Goal: Transaction & Acquisition: Purchase product/service

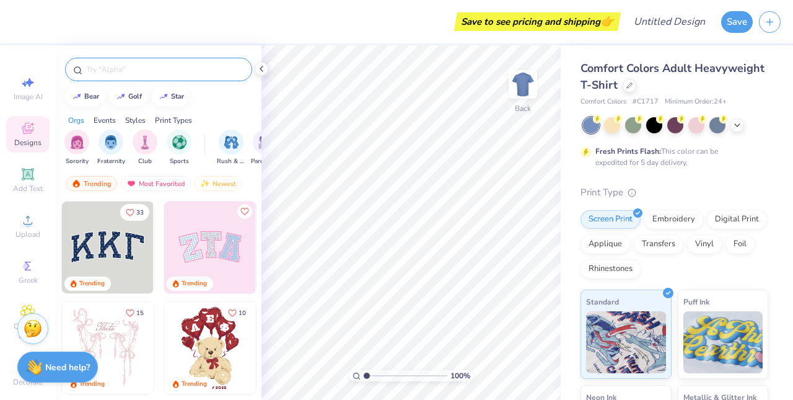
click at [118, 73] on input "text" at bounding box center [165, 69] width 159 height 12
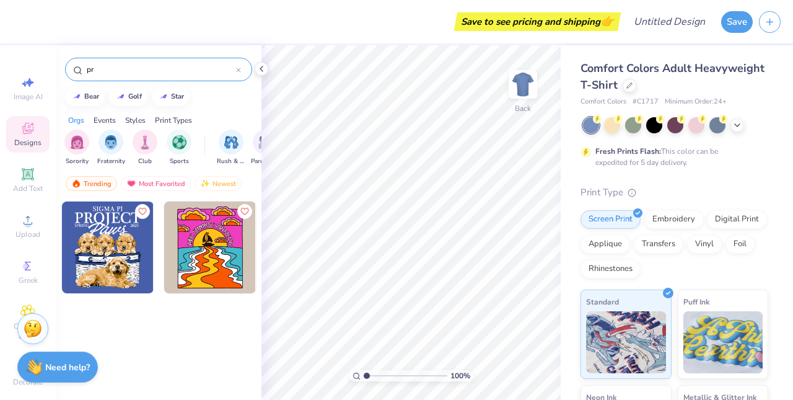
type input "p"
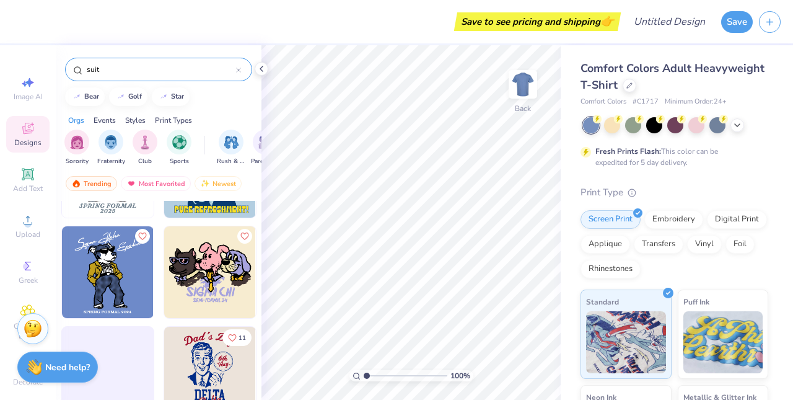
scroll to position [362, 0]
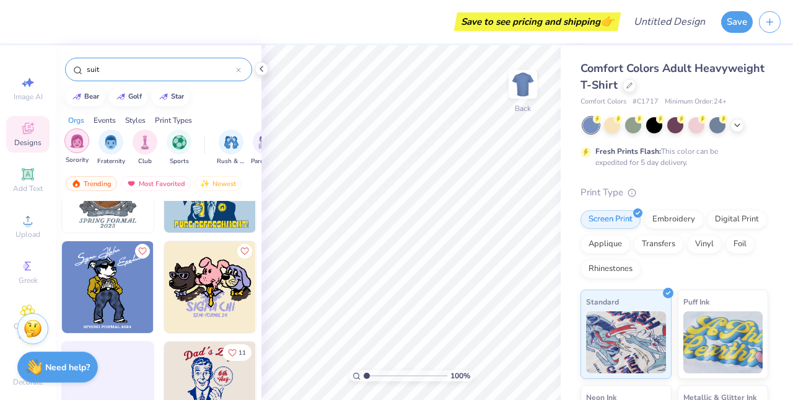
type input "suit"
click at [77, 144] on img "filter for Sorority" at bounding box center [77, 141] width 14 height 14
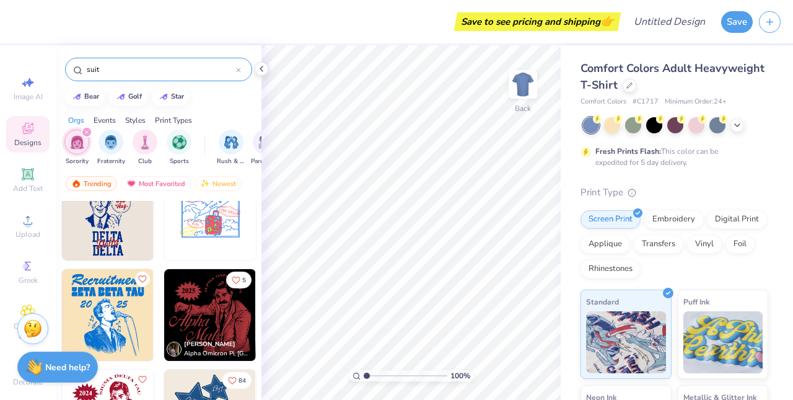
scroll to position [134, 0]
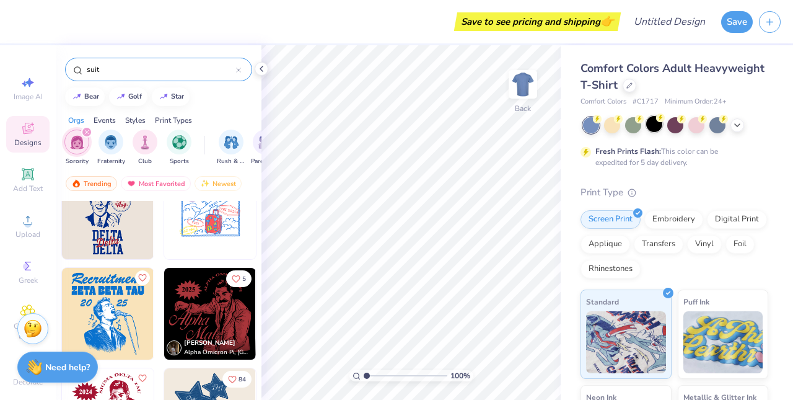
click at [652, 125] on div at bounding box center [654, 124] width 16 height 16
click at [110, 309] on img at bounding box center [108, 314] width 92 height 92
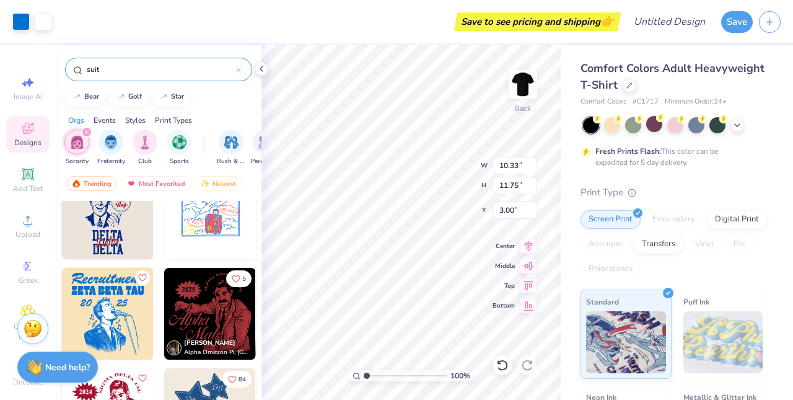
scroll to position [0, 0]
click at [659, 125] on div at bounding box center [654, 124] width 16 height 16
click at [657, 124] on div at bounding box center [654, 124] width 16 height 16
click at [739, 125] on icon at bounding box center [738, 124] width 10 height 10
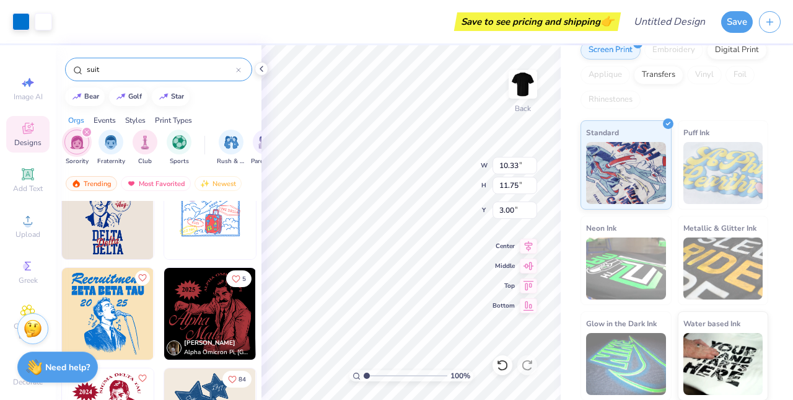
click at [22, 131] on icon at bounding box center [27, 128] width 15 height 15
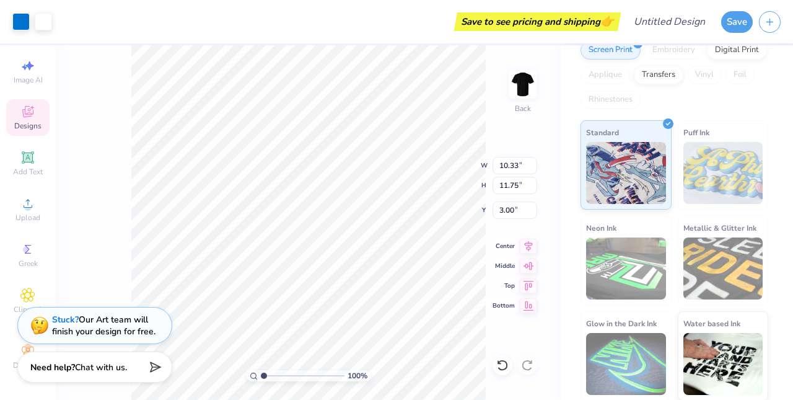
scroll to position [17, 0]
click at [19, 350] on div "Decorate" at bounding box center [27, 356] width 43 height 37
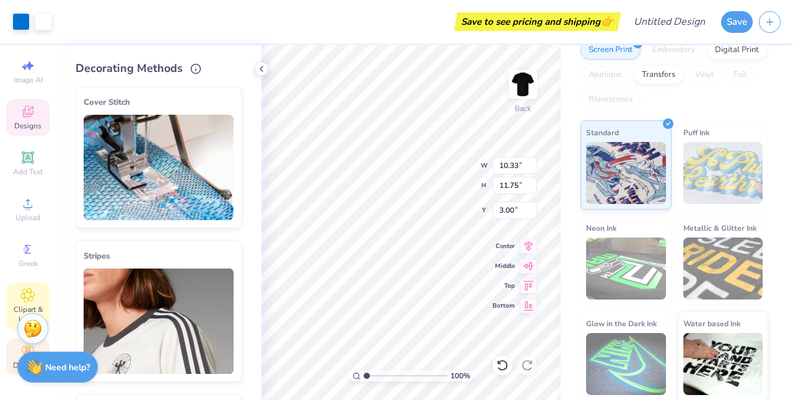
click at [24, 299] on icon at bounding box center [28, 295] width 14 height 14
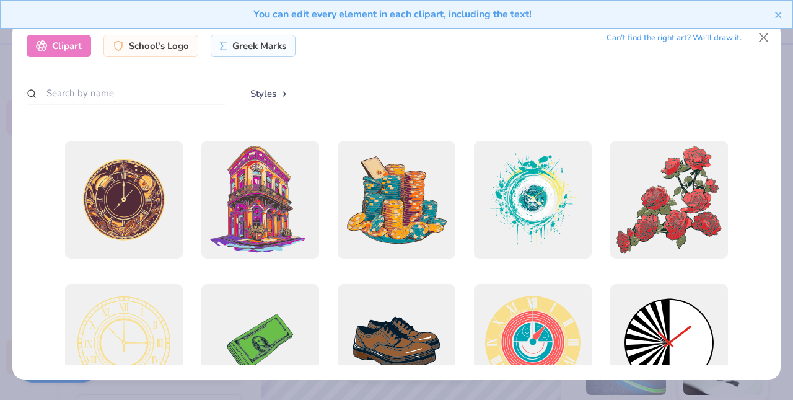
click at [765, 36] on div "You can edit every element in each clipart, including the text!" at bounding box center [396, 19] width 793 height 38
click at [762, 38] on button "Close" at bounding box center [764, 38] width 24 height 24
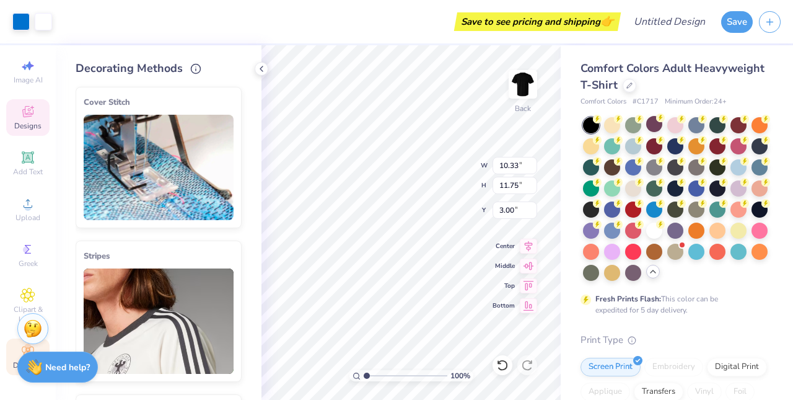
scroll to position [0, 0]
click at [263, 69] on icon at bounding box center [262, 69] width 10 height 10
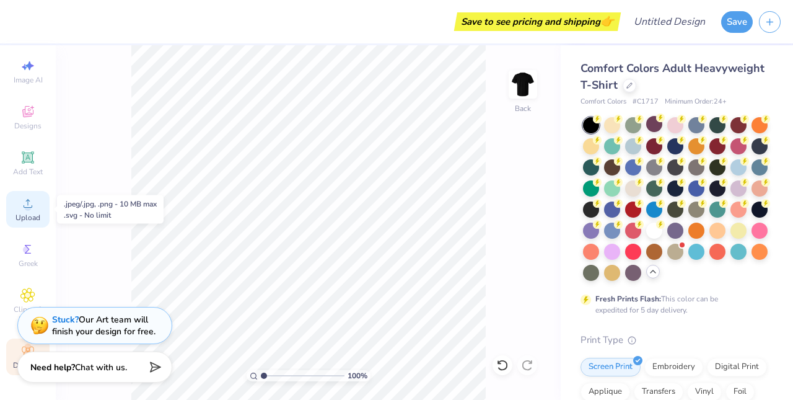
click at [25, 209] on circle at bounding box center [27, 207] width 7 height 7
click at [22, 112] on icon at bounding box center [27, 111] width 15 height 15
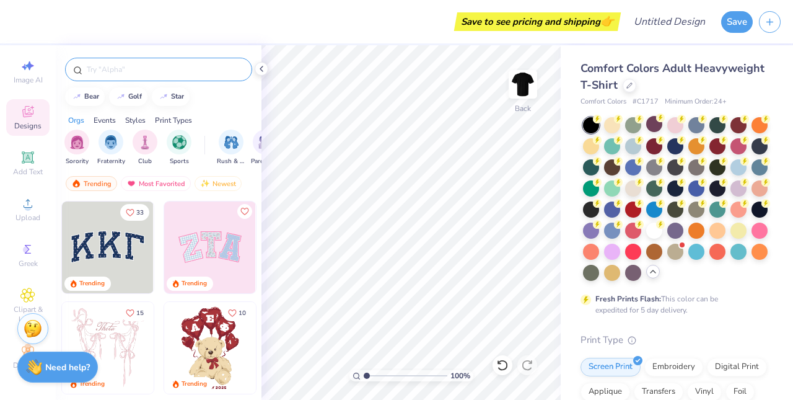
click at [134, 74] on input "text" at bounding box center [165, 69] width 159 height 12
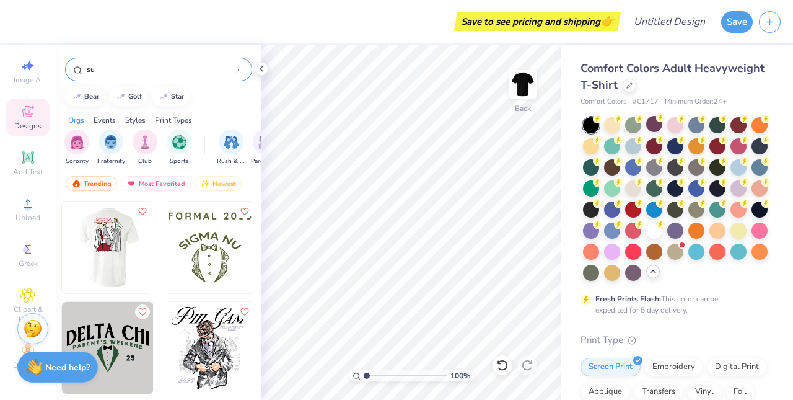
type input "s"
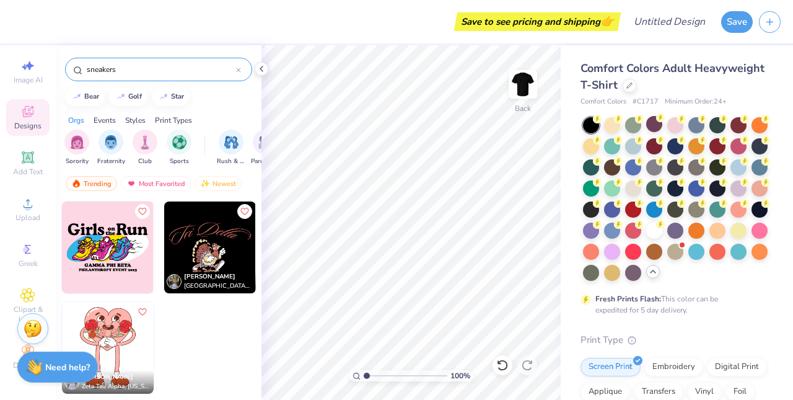
type input "sneakers"
click at [104, 123] on div "Events" at bounding box center [105, 120] width 22 height 11
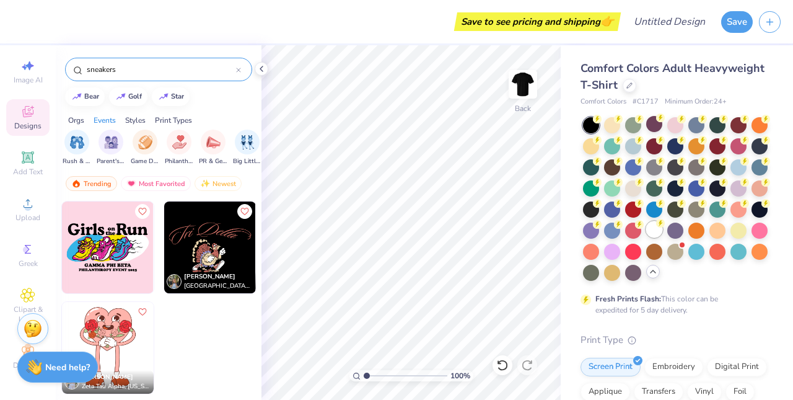
click at [658, 227] on div at bounding box center [654, 229] width 16 height 16
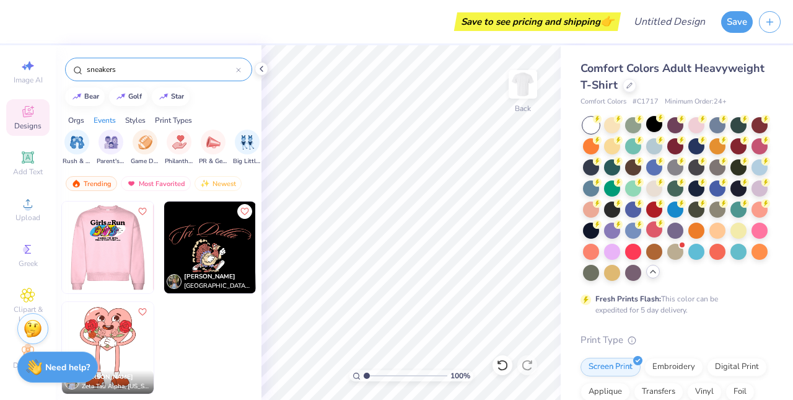
click at [108, 247] on img at bounding box center [107, 247] width 92 height 92
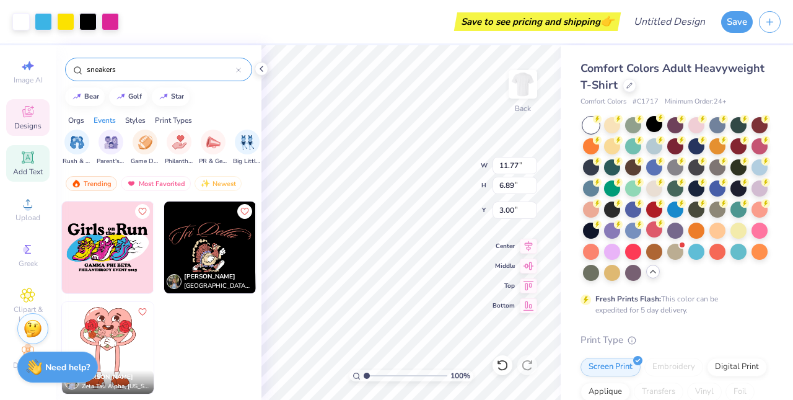
click at [32, 168] on span "Add Text" at bounding box center [28, 172] width 30 height 10
type input "5.59"
type input "1.62"
type input "11.69"
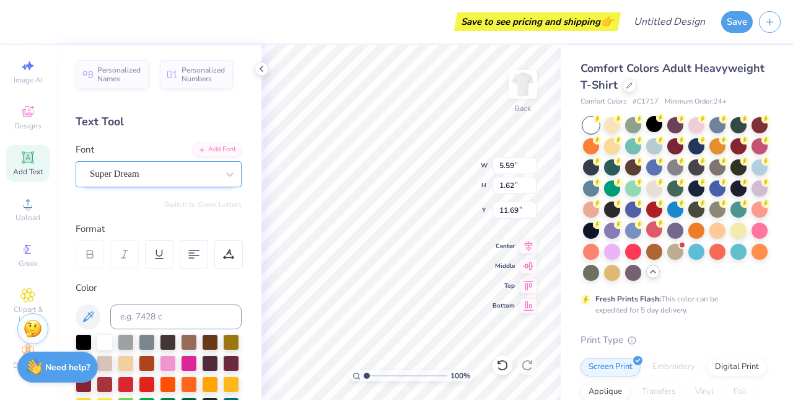
type input "11.77"
type input "6.89"
type input "3.00"
type input "5.59"
type input "1.62"
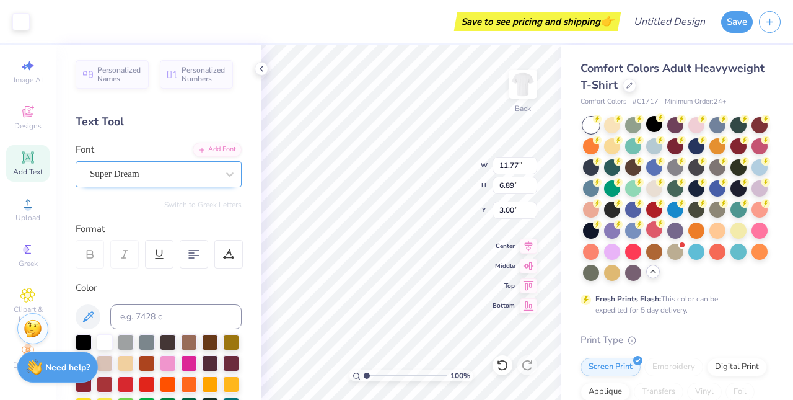
type input "11.69"
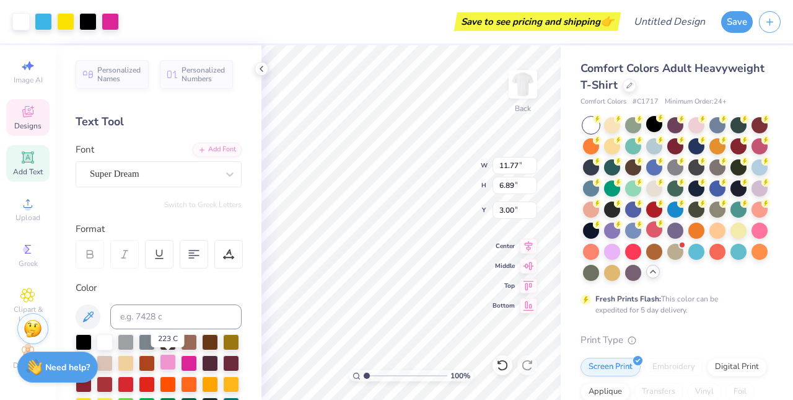
click at [165, 359] on div at bounding box center [168, 362] width 16 height 16
click at [183, 360] on div at bounding box center [189, 362] width 16 height 16
click at [30, 118] on icon at bounding box center [27, 111] width 15 height 15
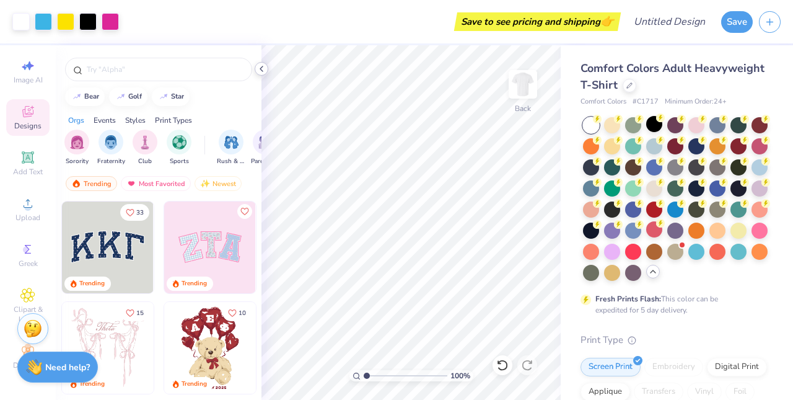
click at [261, 70] on icon at bounding box center [262, 69] width 10 height 10
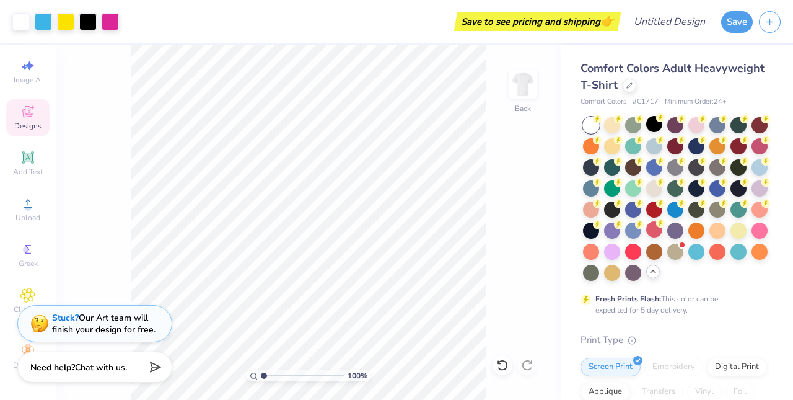
click at [121, 324] on div "Stuck? Our Art team will finish your design for free." at bounding box center [103, 324] width 103 height 24
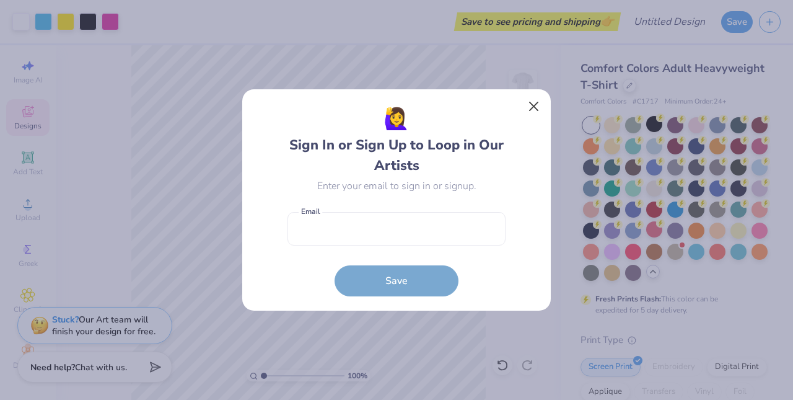
click at [535, 105] on button "Close" at bounding box center [534, 107] width 24 height 24
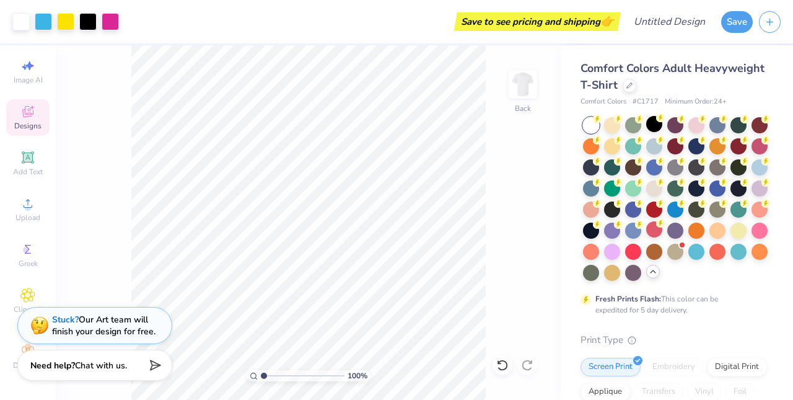
click at [109, 369] on span "Chat with us." at bounding box center [101, 365] width 52 height 12
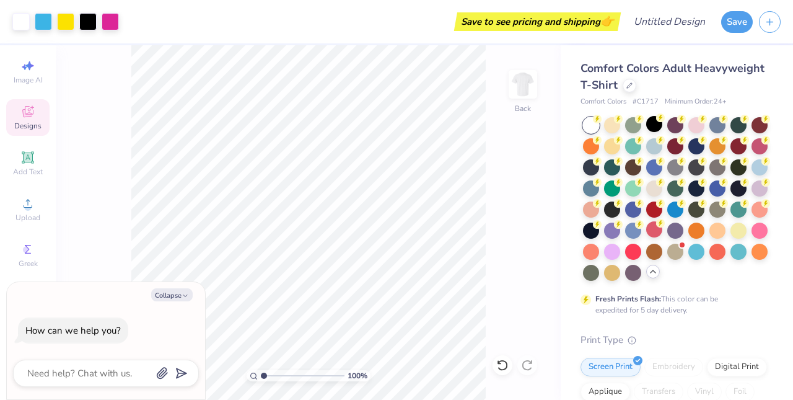
click at [111, 253] on div "100 % Back" at bounding box center [308, 222] width 505 height 354
click at [177, 293] on button "Collapse" at bounding box center [172, 294] width 42 height 13
type textarea "x"
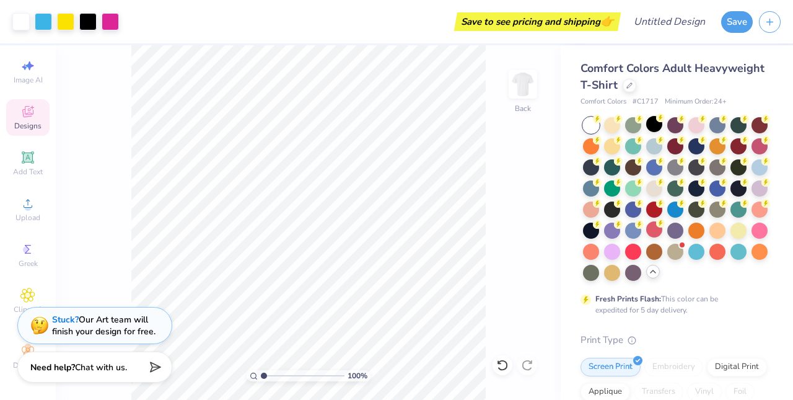
scroll to position [17, 0]
click at [114, 17] on div at bounding box center [110, 20] width 17 height 17
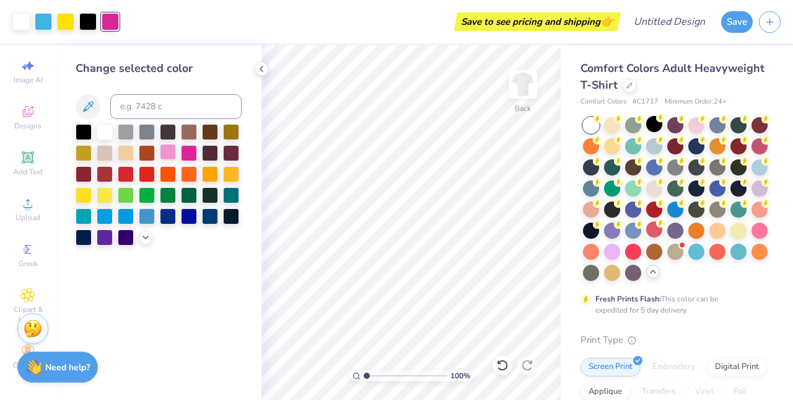
click at [166, 157] on div at bounding box center [168, 152] width 16 height 16
click at [72, 22] on div at bounding box center [65, 20] width 17 height 17
click at [190, 157] on div at bounding box center [189, 152] width 16 height 16
click at [43, 22] on div at bounding box center [43, 20] width 17 height 17
click at [103, 136] on div at bounding box center [105, 131] width 16 height 16
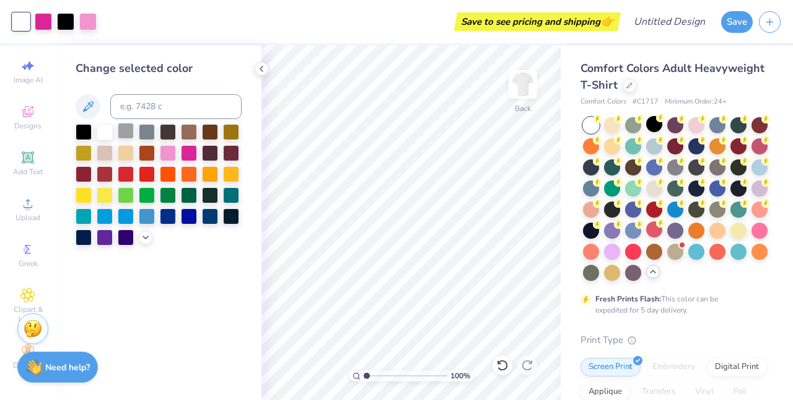
click at [123, 138] on div at bounding box center [126, 131] width 16 height 16
click at [166, 157] on div at bounding box center [168, 152] width 16 height 16
click at [46, 23] on div at bounding box center [43, 20] width 17 height 17
click at [105, 134] on div at bounding box center [105, 131] width 16 height 16
click at [83, 20] on div "Save to see pricing and shipping 👉" at bounding box center [349, 21] width 537 height 43
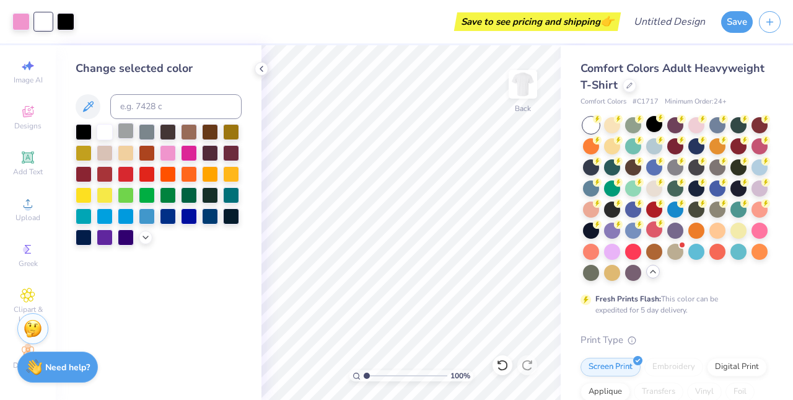
click at [125, 135] on div at bounding box center [126, 131] width 16 height 16
click at [106, 132] on div at bounding box center [105, 131] width 16 height 16
click at [654, 189] on div at bounding box center [654, 187] width 16 height 16
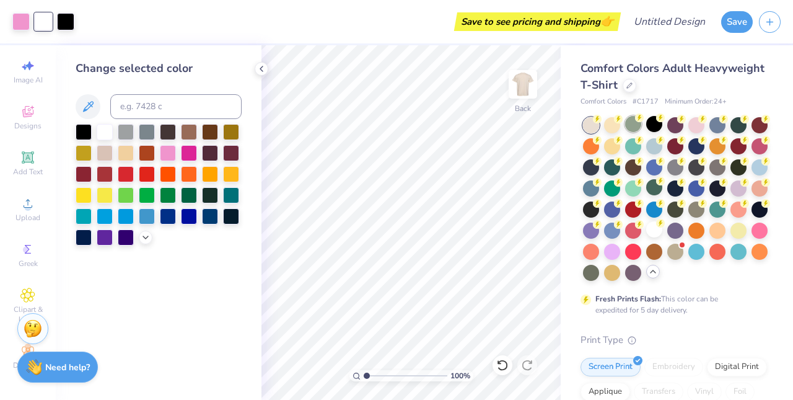
click at [633, 125] on div at bounding box center [633, 124] width 16 height 16
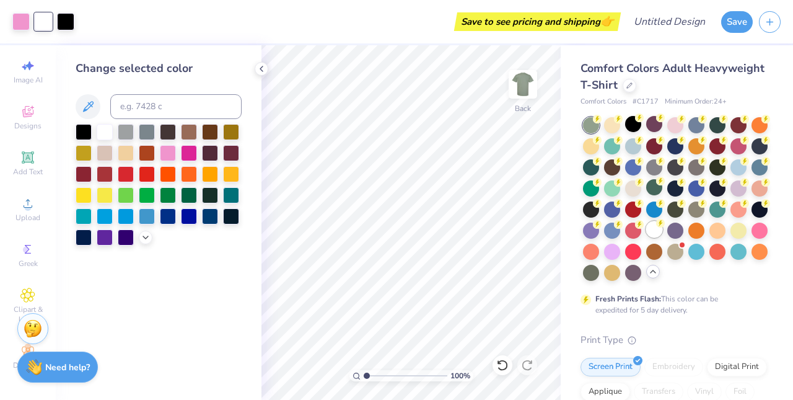
click at [655, 231] on div at bounding box center [654, 229] width 16 height 16
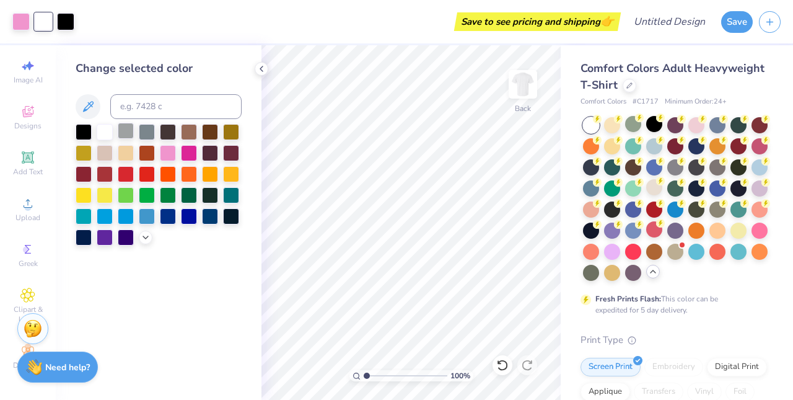
click at [125, 133] on div at bounding box center [126, 131] width 16 height 16
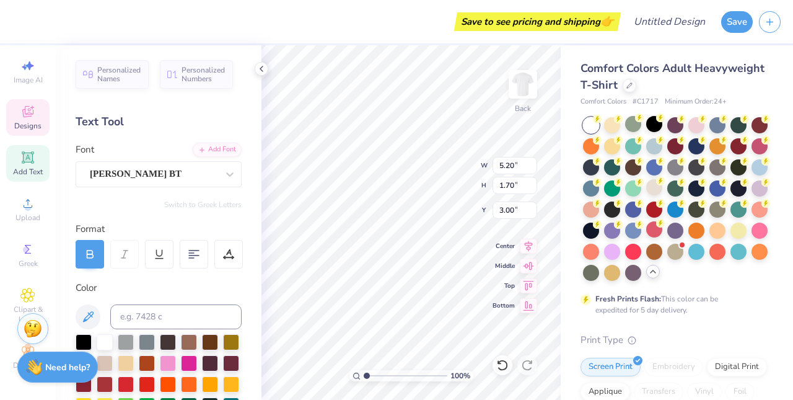
click at [14, 121] on div "Designs" at bounding box center [27, 117] width 43 height 37
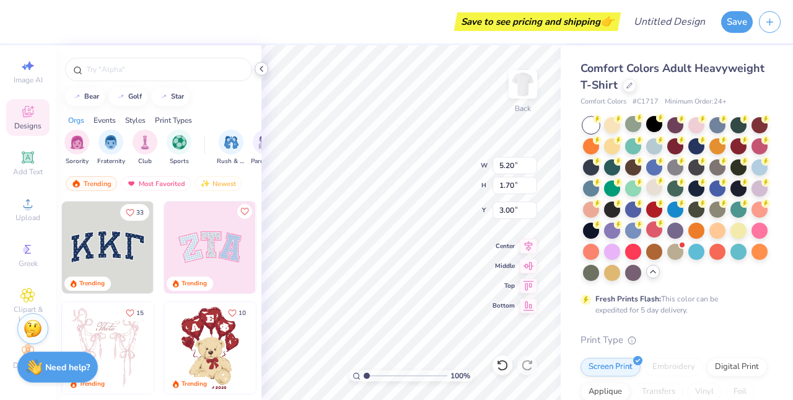
click at [258, 70] on icon at bounding box center [262, 69] width 10 height 10
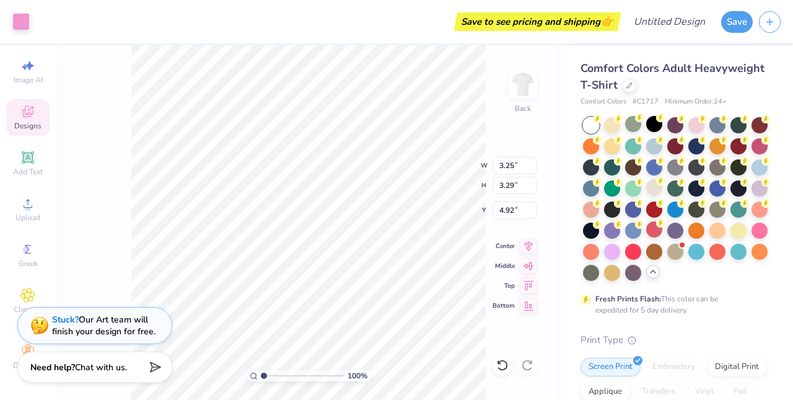
type input "3.25"
type input "3.29"
type input "4.92"
type input "2.97"
type input "3.32"
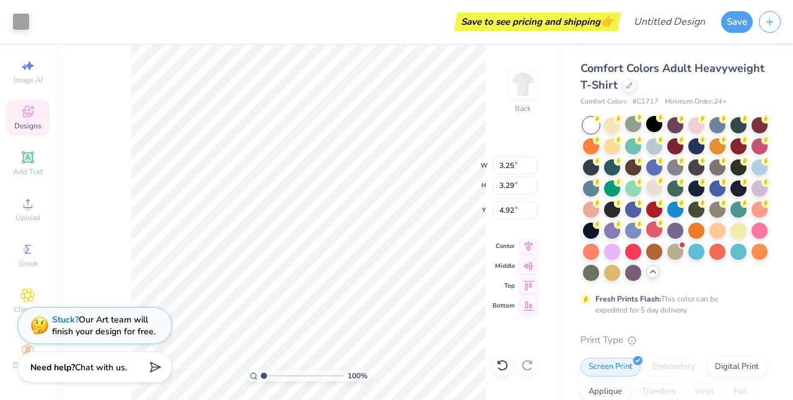
type input "4.96"
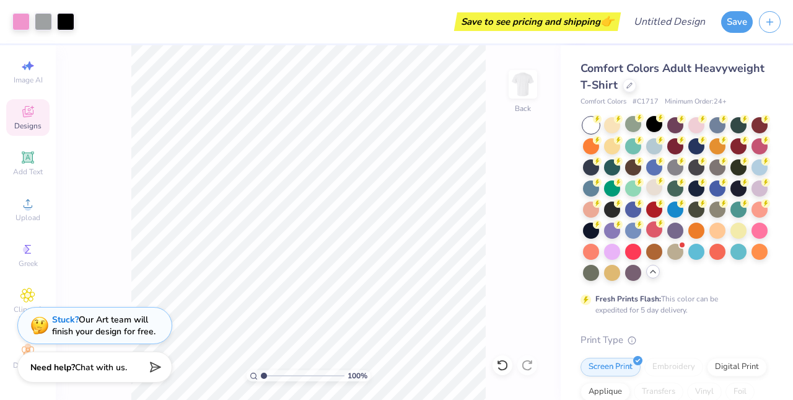
click at [89, 24] on div "Save to see pricing and shipping 👉" at bounding box center [349, 21] width 537 height 43
click at [46, 19] on div at bounding box center [43, 20] width 17 height 17
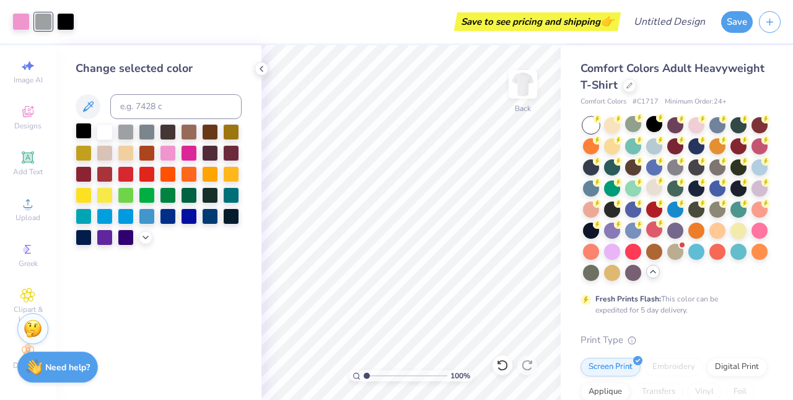
click at [89, 134] on div at bounding box center [84, 131] width 16 height 16
click at [145, 239] on icon at bounding box center [146, 236] width 10 height 10
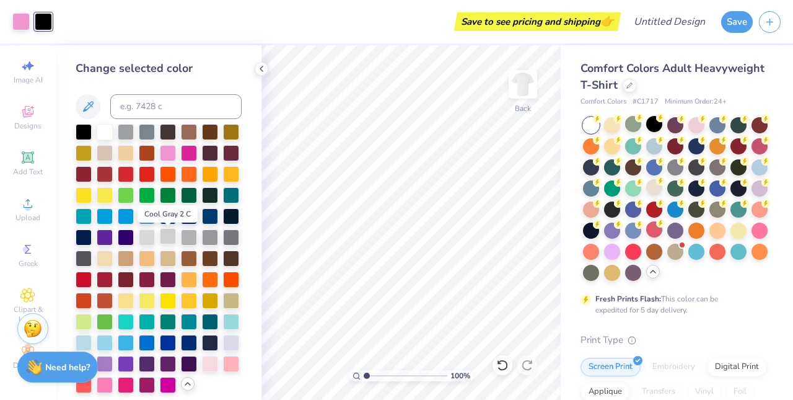
click at [169, 242] on div at bounding box center [168, 236] width 16 height 16
click at [204, 239] on div at bounding box center [210, 236] width 16 height 16
click at [193, 237] on div at bounding box center [189, 236] width 16 height 16
click at [232, 235] on div at bounding box center [231, 236] width 16 height 16
click at [234, 216] on div at bounding box center [231, 215] width 16 height 16
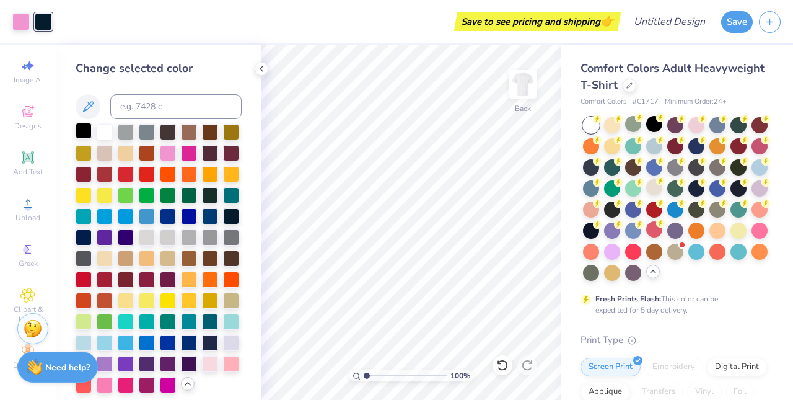
click at [78, 133] on div at bounding box center [84, 131] width 16 height 16
click at [260, 71] on icon at bounding box center [262, 69] width 10 height 10
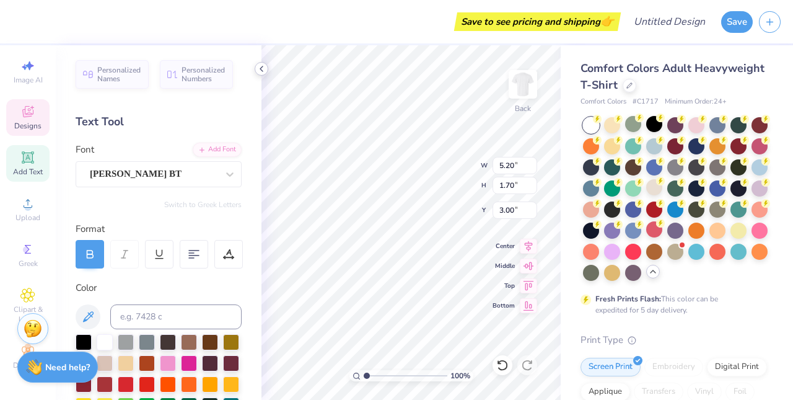
type textarea "Run"
type input "1.36"
type input "0.55"
type input "4.12"
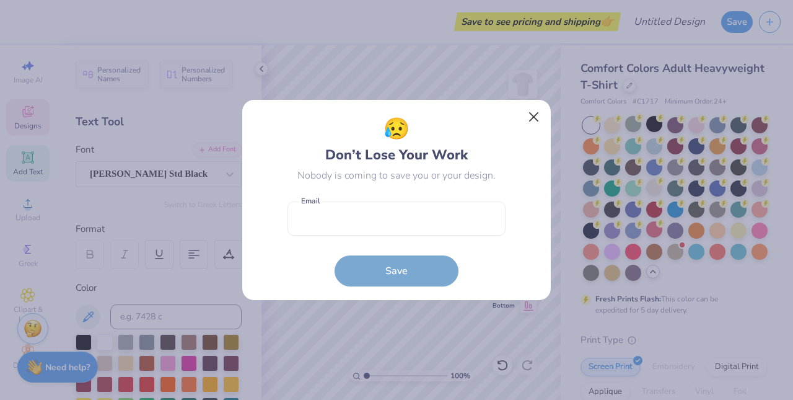
click at [529, 121] on button "Close" at bounding box center [534, 117] width 24 height 24
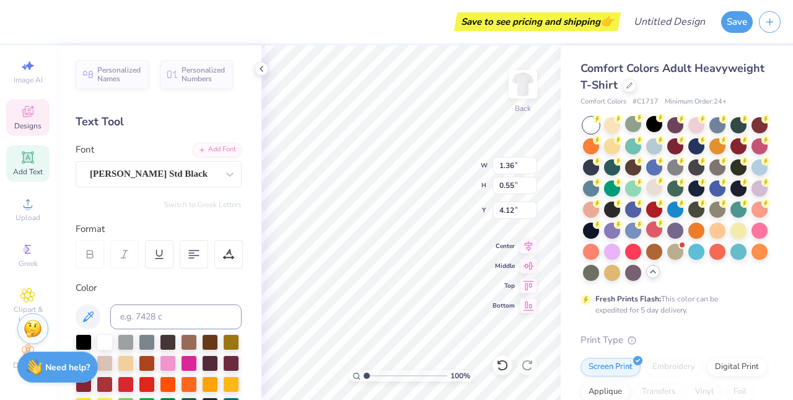
type input "1.03"
type input "0.41"
type input "3.71"
type input "3.00"
type textarea "for"
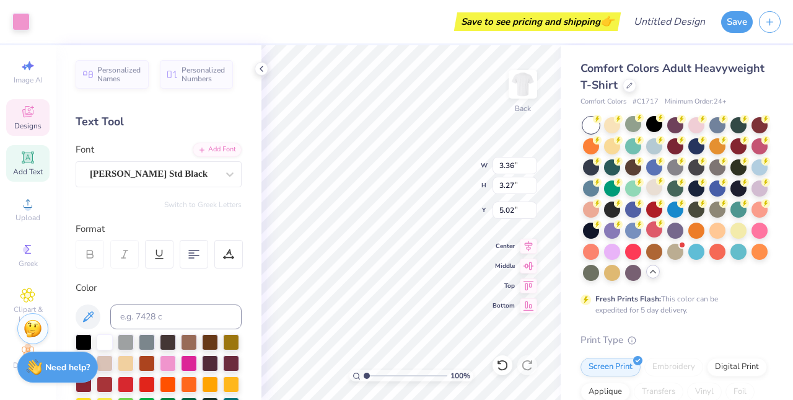
type input "1.36"
type input "0.55"
type input "4.12"
type textarea "a"
type input "4.89"
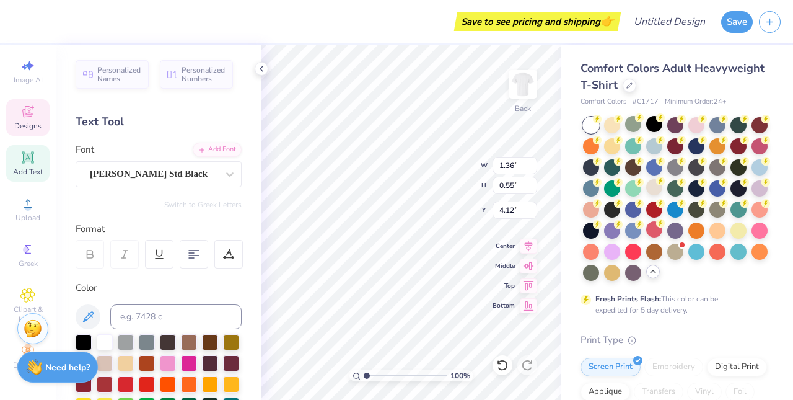
type input "3.47"
type input "4.89"
type input "4.48"
type input "1.67"
type input "3.01"
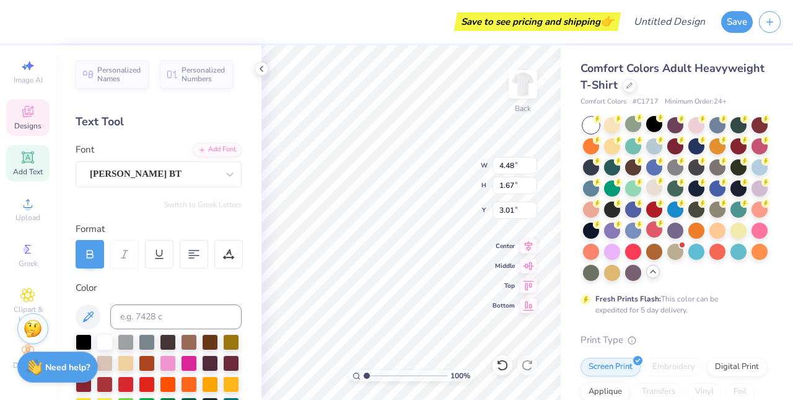
type textarea "Cure"
type input "3.25"
type input "3.29"
type input "4.92"
type input "1.28"
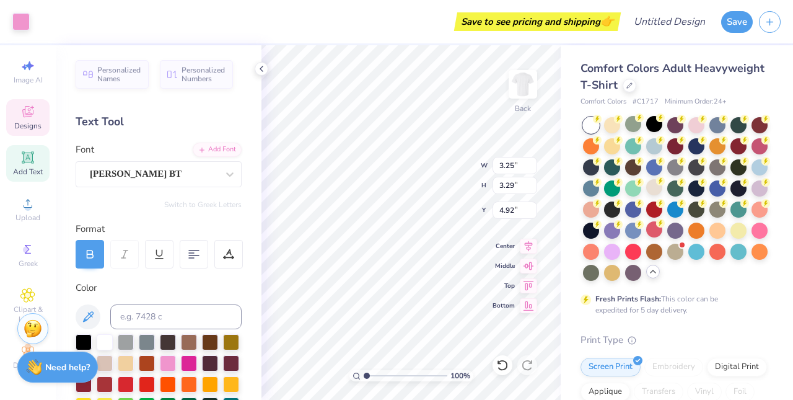
type input "0.56"
type input "2.92"
type input "5.57"
type input "3.92"
type input "4.55"
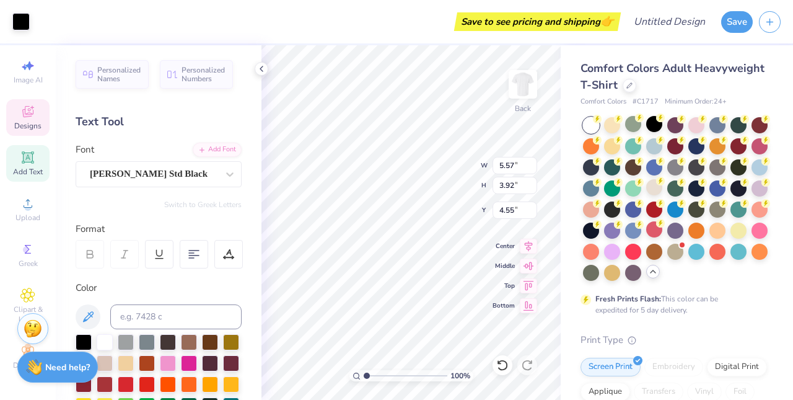
type input "0.44"
type input "0.41"
type input "4.38"
type input "0.35"
type input "0.32"
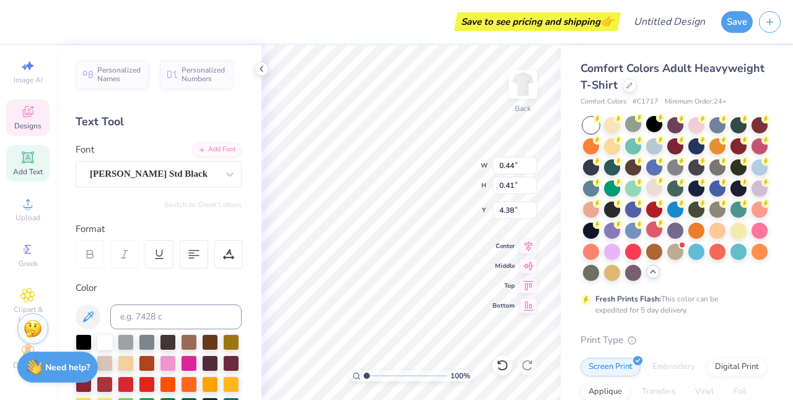
type input "4.31"
type input "0.18"
type input "0.17"
type input "4.16"
type input "0.48"
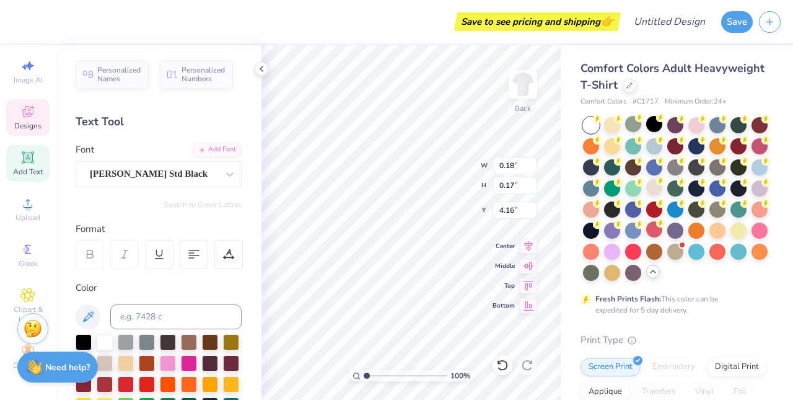
type input "0.45"
type input "3.84"
type input "5.57"
type input "3.92"
type input "4.55"
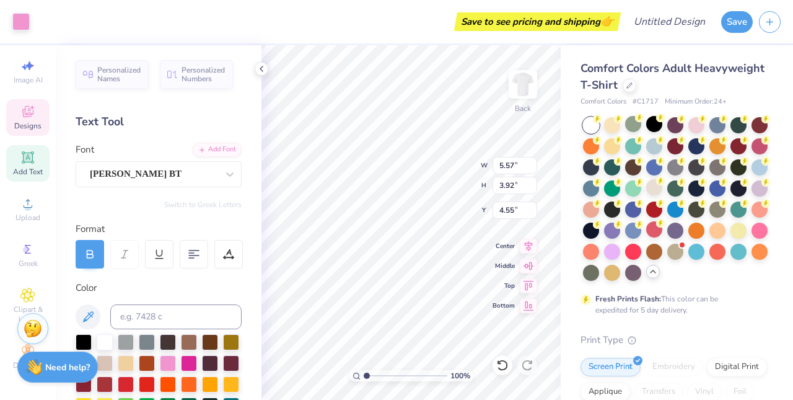
type input "5.18"
type input "1.70"
type input "3.00"
type input "8.31"
type input "0.43"
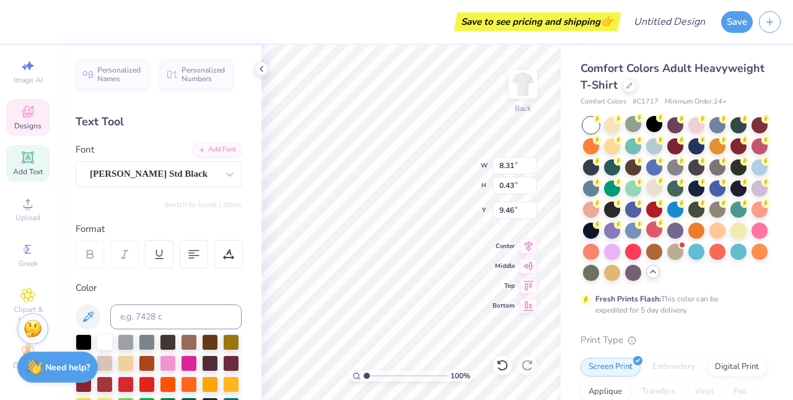
type input "9.78"
type input "6.67"
type input "0.49"
type input "9.00"
type input "4.89"
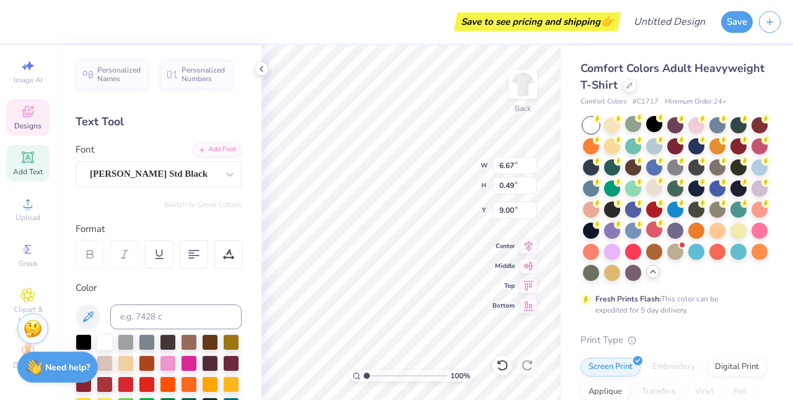
type input "3.47"
type input "4.96"
type input "2.59"
type input "4.48"
type input "1.67"
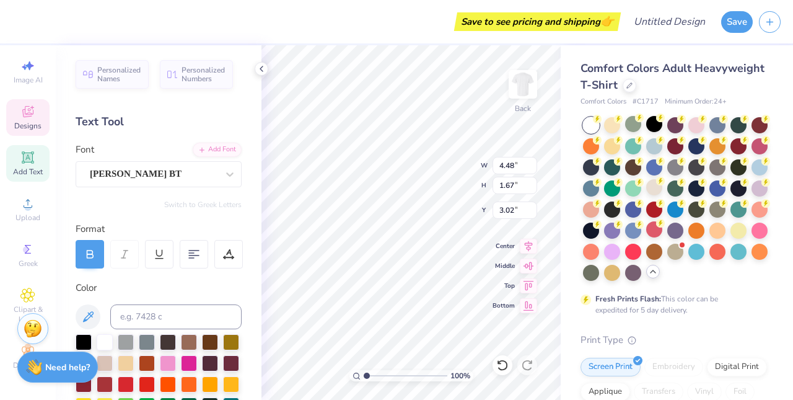
type input "2.62"
type textarea "Zeta Tau Alpha"
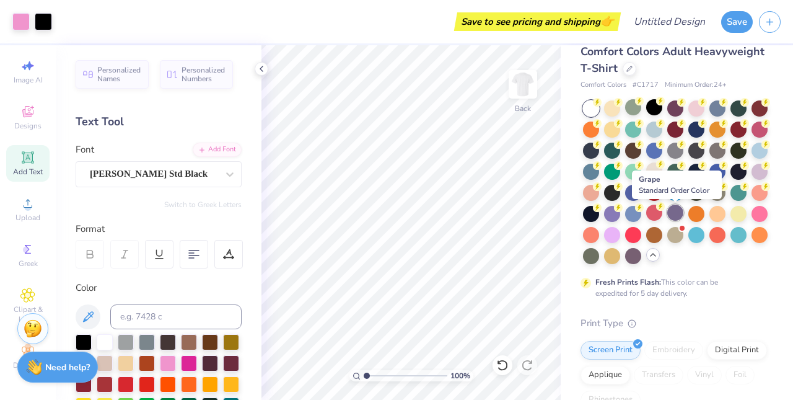
scroll to position [14, 0]
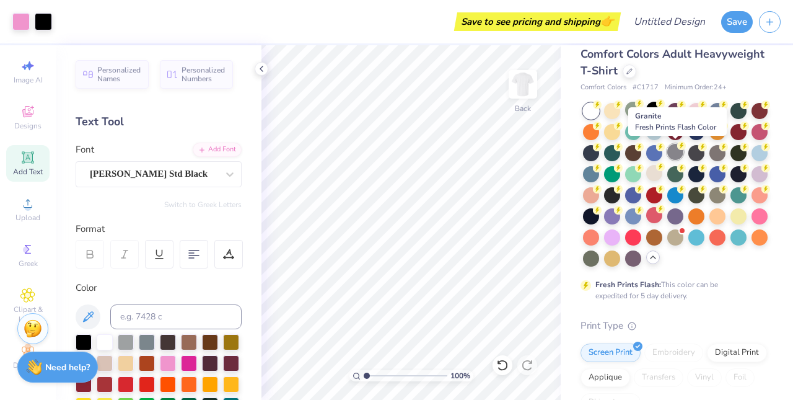
click at [672, 151] on div at bounding box center [675, 152] width 16 height 16
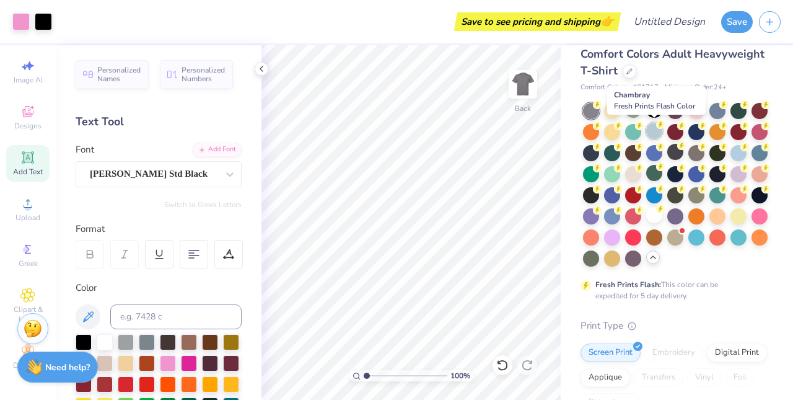
click at [649, 132] on div at bounding box center [654, 131] width 16 height 16
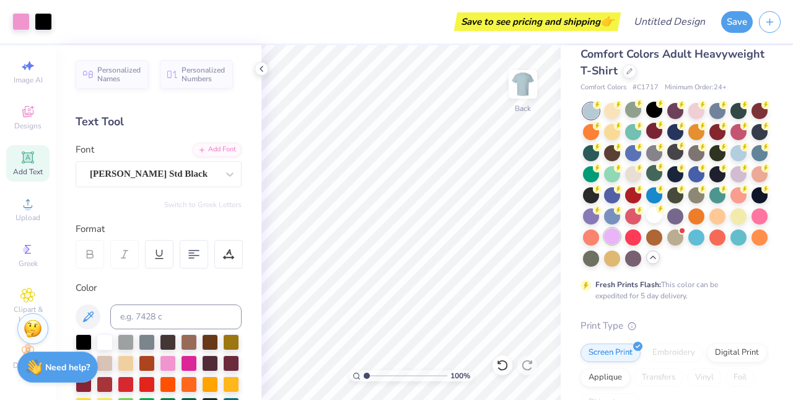
click at [610, 234] on div at bounding box center [612, 236] width 16 height 16
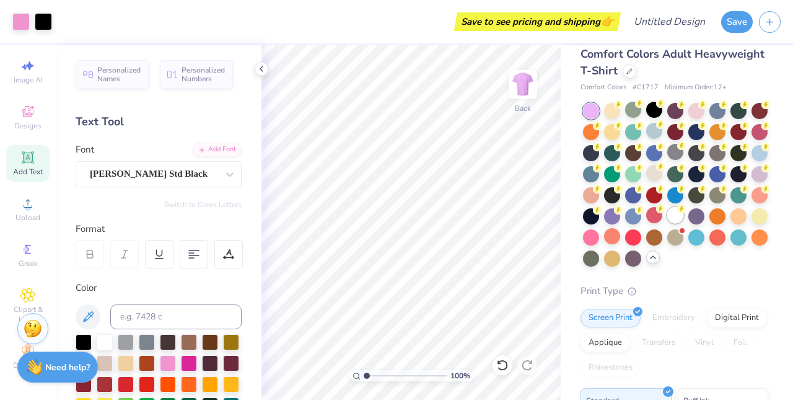
click at [677, 212] on div at bounding box center [675, 215] width 16 height 16
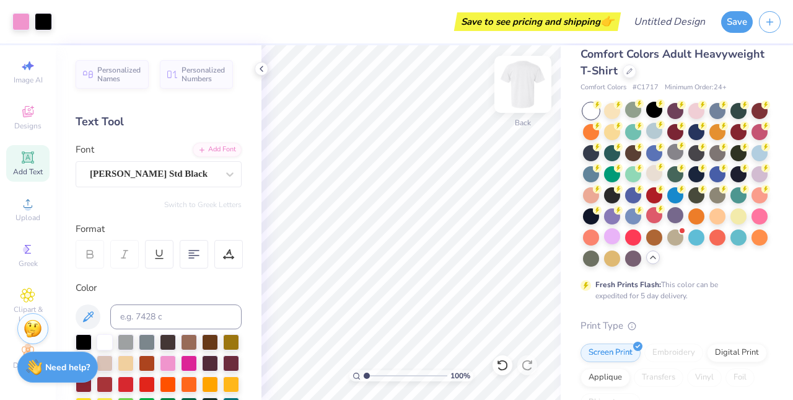
click at [521, 88] on img at bounding box center [523, 84] width 50 height 50
click at [521, 89] on img at bounding box center [523, 84] width 50 height 50
click at [522, 82] on img at bounding box center [523, 84] width 50 height 50
click at [522, 87] on img at bounding box center [523, 84] width 50 height 50
click at [30, 156] on icon at bounding box center [27, 156] width 9 height 9
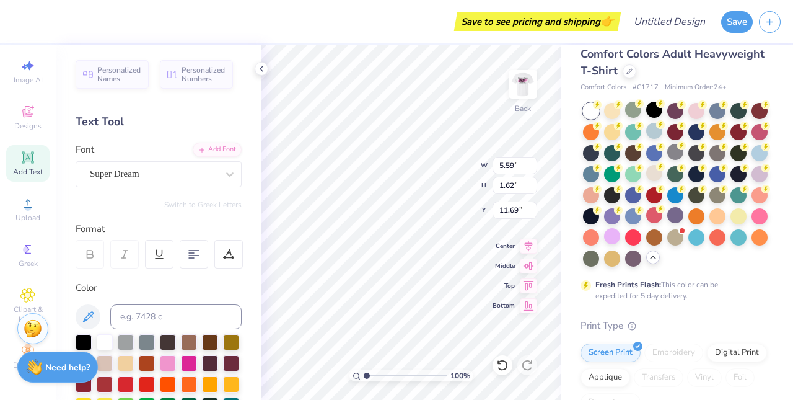
type input "3.50"
click at [192, 179] on div "Super Dream" at bounding box center [154, 173] width 130 height 19
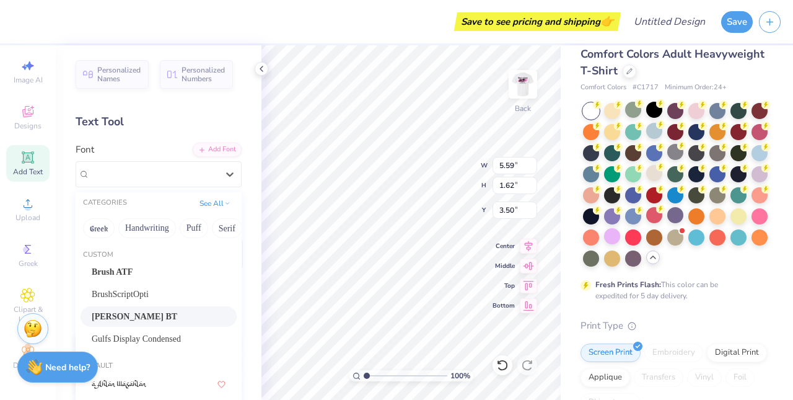
click at [155, 323] on div "[PERSON_NAME] BT" at bounding box center [159, 316] width 134 height 13
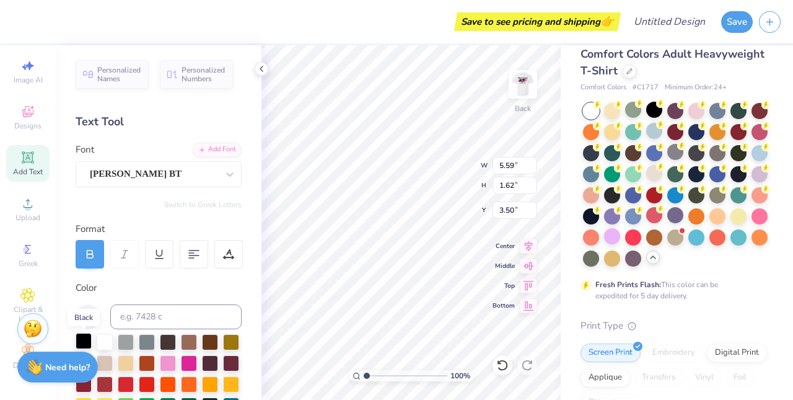
click at [83, 342] on div at bounding box center [84, 341] width 16 height 16
type textarea "Zeta Tau Alpha 5k"
type input "5.49"
type input "0.57"
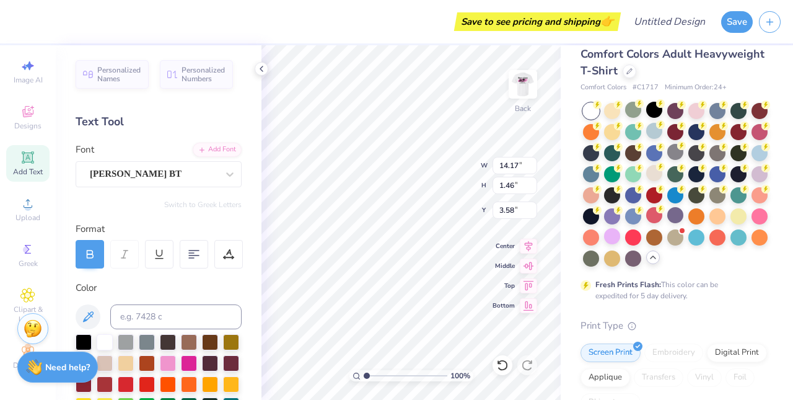
type input "4.47"
click at [527, 87] on img at bounding box center [523, 84] width 50 height 50
type input "7.46"
type input "3.41"
type input "3.32"
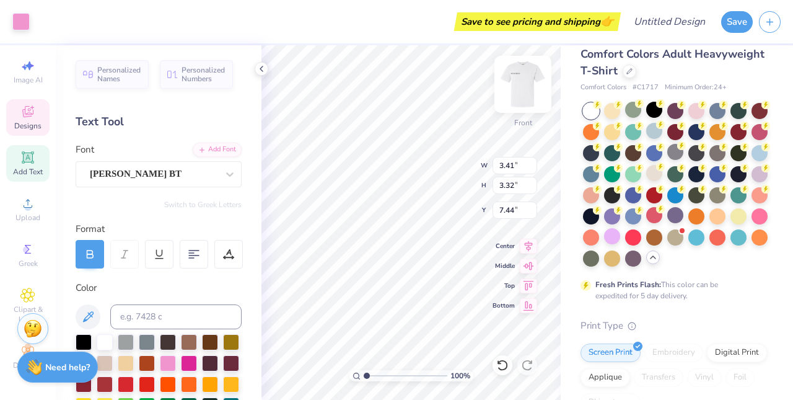
type input "7.49"
click at [517, 86] on img at bounding box center [523, 84] width 50 height 50
click at [537, 81] on img at bounding box center [523, 84] width 50 height 50
type input "7.38"
type input "3.30"
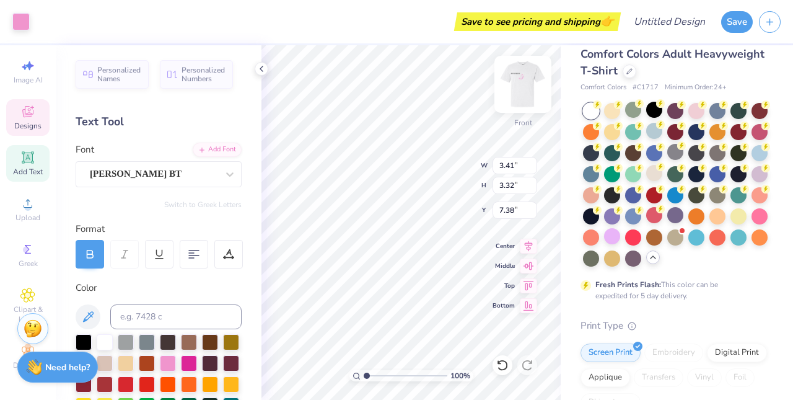
type input "3.34"
type input "7.38"
type input "3.41"
type input "3.32"
type input "7.49"
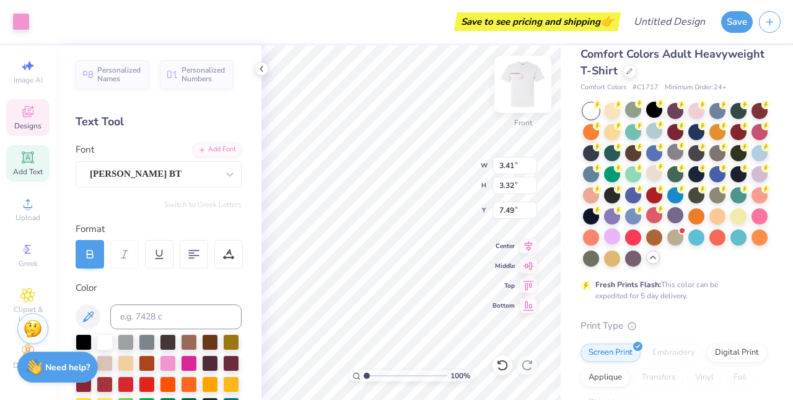
click at [522, 85] on img at bounding box center [523, 84] width 50 height 50
type input "3.25"
type input "3.29"
type input "5.06"
type input "2.55"
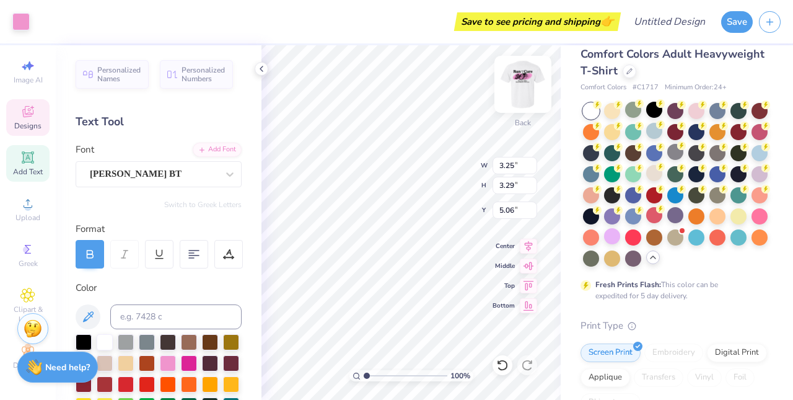
type input "2.58"
type input "5.41"
type input "3.36"
type input "3.27"
type input "5.06"
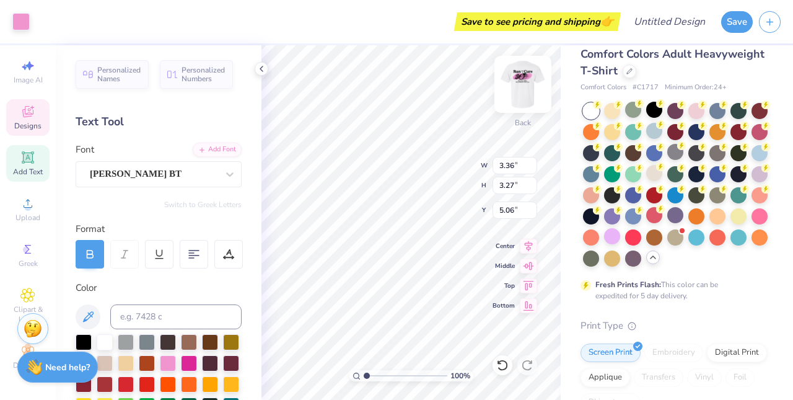
type input "2.80"
type input "2.73"
type input "5.60"
type input "2.55"
type input "2.58"
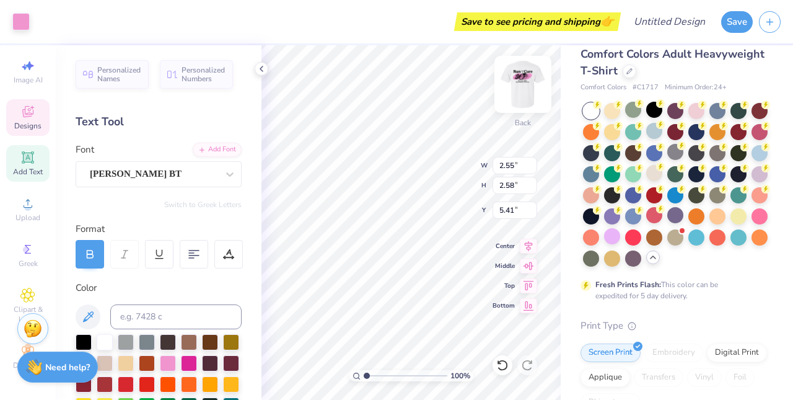
type input "5.60"
type input "4.16"
type input "2.55"
type input "2.58"
type input "4.72"
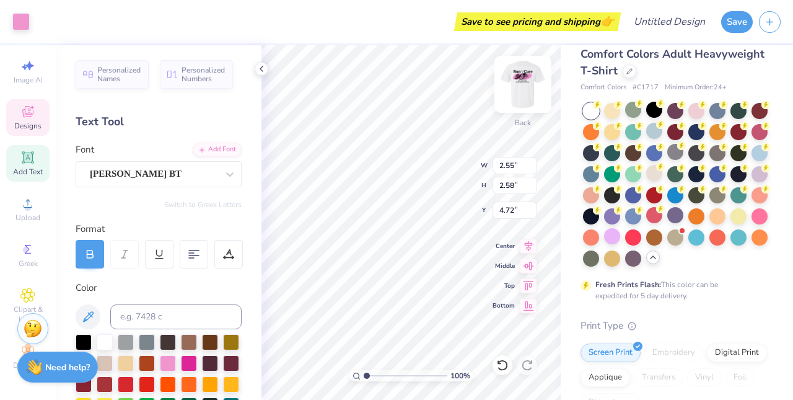
type input "2.80"
type input "2.73"
type input "4.72"
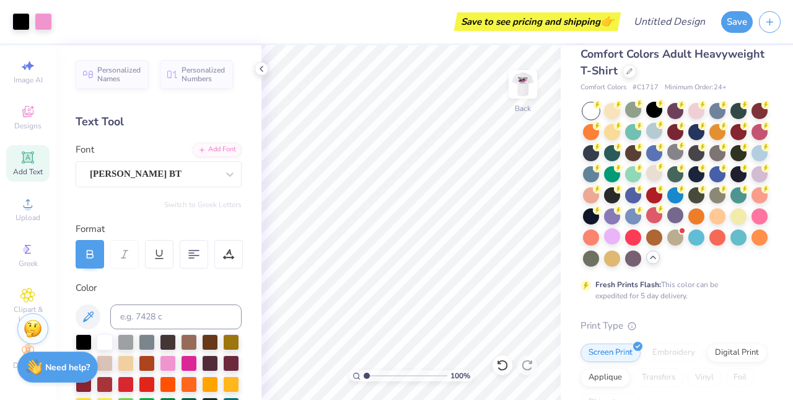
click at [29, 152] on icon at bounding box center [27, 157] width 15 height 15
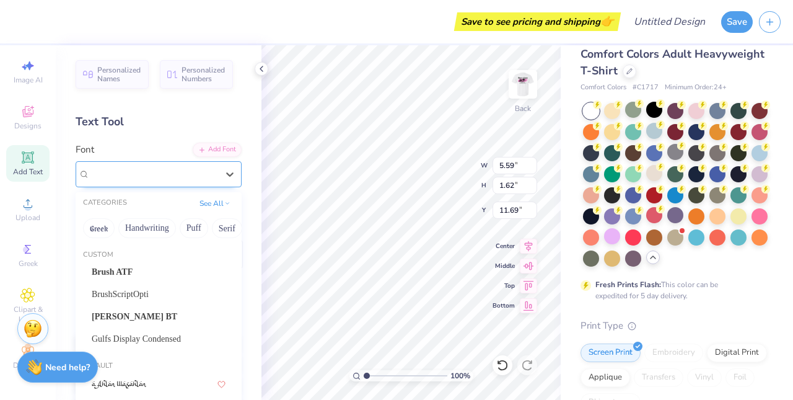
click at [197, 165] on div at bounding box center [154, 173] width 128 height 17
click at [132, 315] on span "[PERSON_NAME] BT" at bounding box center [135, 316] width 86 height 13
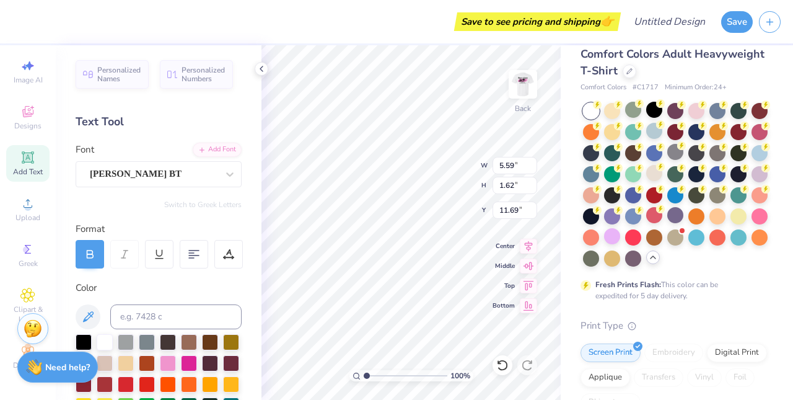
type input "6.38"
type input "1.74"
type input "11.63"
type textarea "[DATE]"
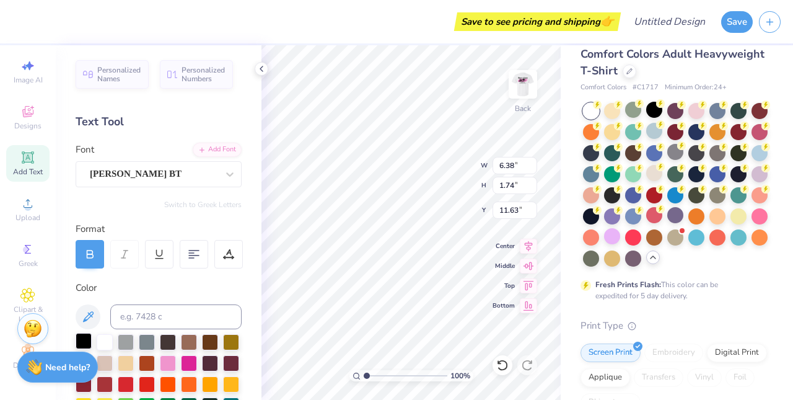
click at [86, 340] on div at bounding box center [84, 341] width 16 height 16
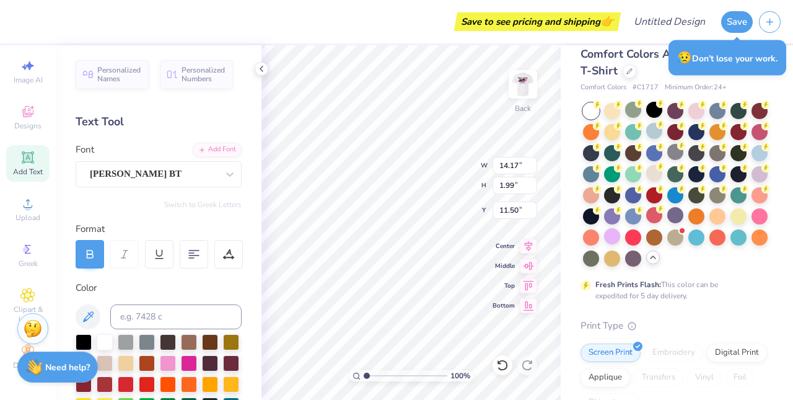
type input "5.59"
type input "0.79"
type input "7.92"
type input "4.03"
type input "0.57"
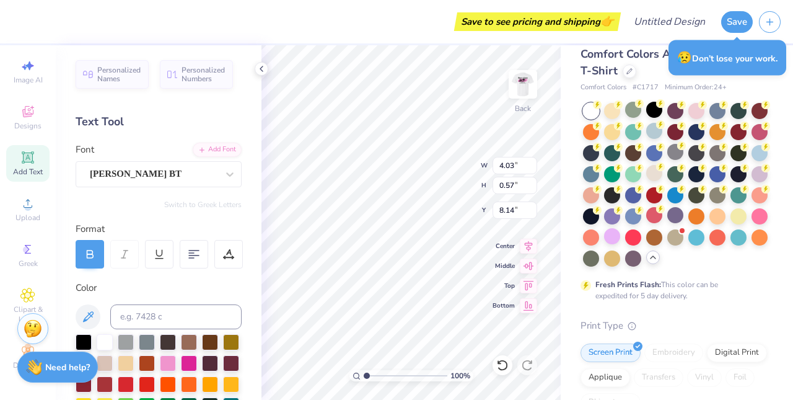
type input "7.88"
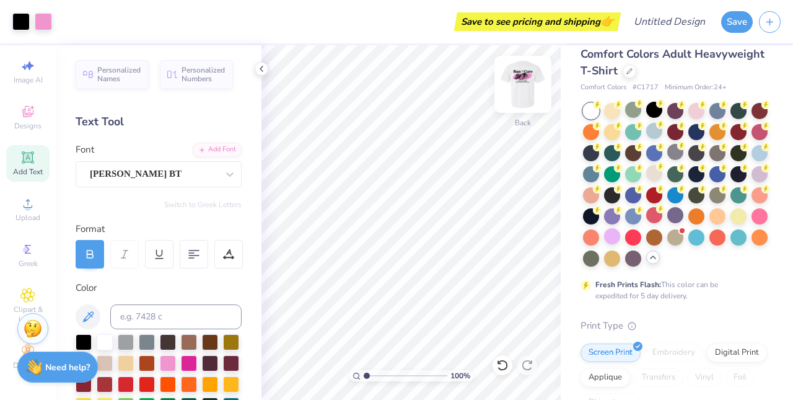
click at [522, 87] on img at bounding box center [523, 84] width 50 height 50
click at [498, 365] on icon at bounding box center [502, 365] width 12 height 12
click at [529, 366] on icon at bounding box center [527, 365] width 12 height 12
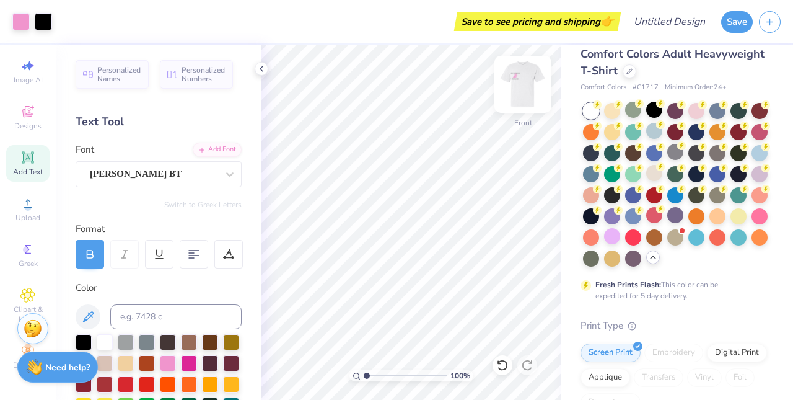
click at [522, 81] on img at bounding box center [523, 84] width 50 height 50
click at [522, 81] on img at bounding box center [523, 84] width 25 height 25
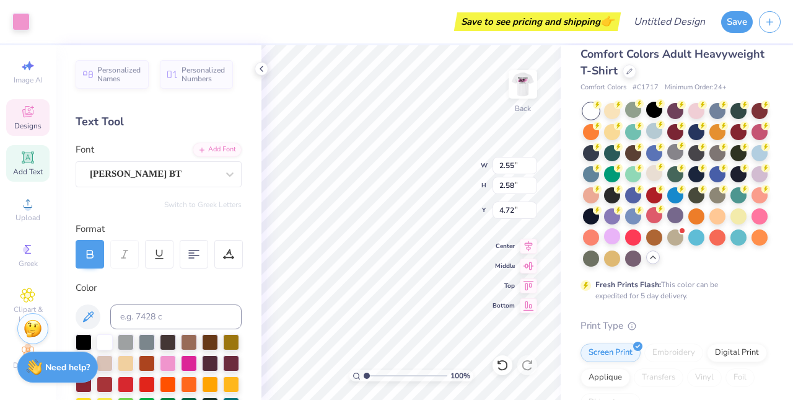
type input "12.96"
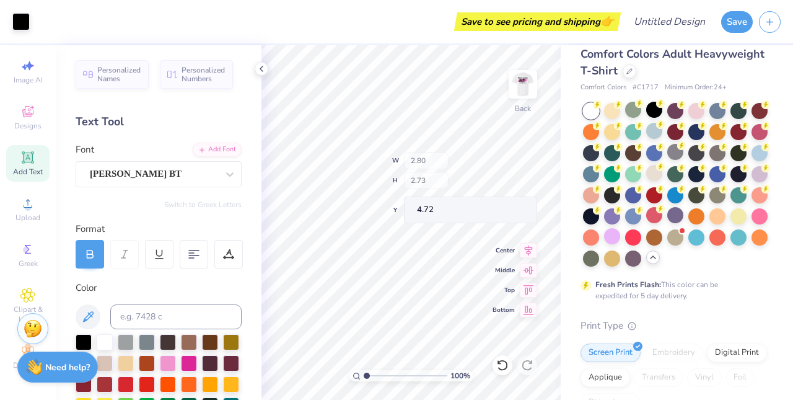
type input "10.57"
type input "5.48"
type input "4.03"
type input "6.44"
click at [169, 364] on div at bounding box center [168, 362] width 16 height 16
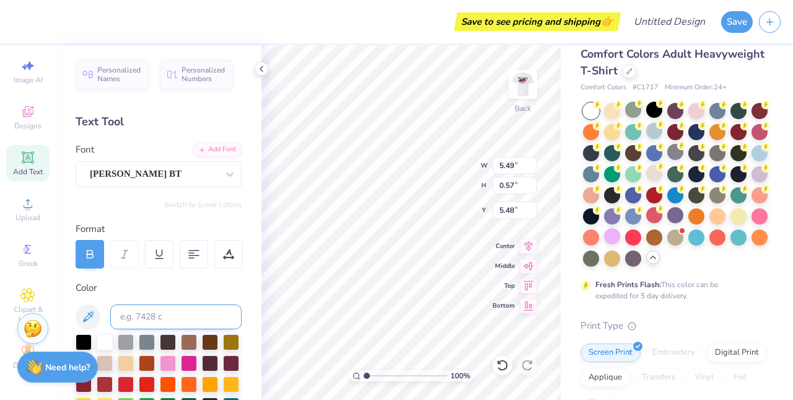
type textarea "Zeta Tau Alpha"
type input "9.69"
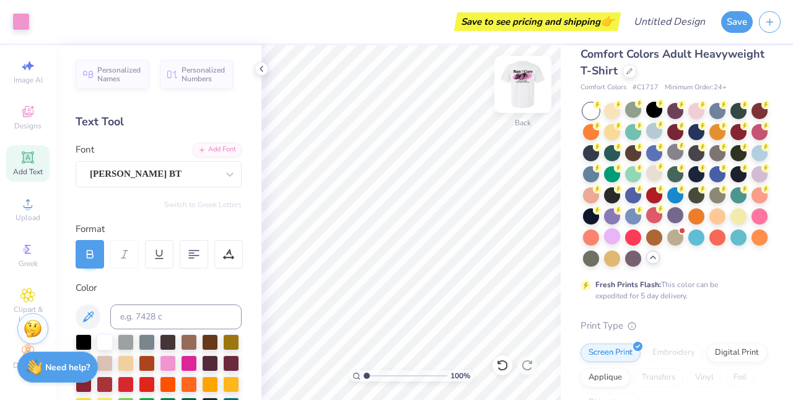
click at [527, 95] on img at bounding box center [523, 84] width 50 height 50
click at [522, 85] on img at bounding box center [523, 84] width 50 height 50
click at [527, 94] on img at bounding box center [523, 84] width 50 height 50
click at [527, 94] on img at bounding box center [523, 84] width 25 height 25
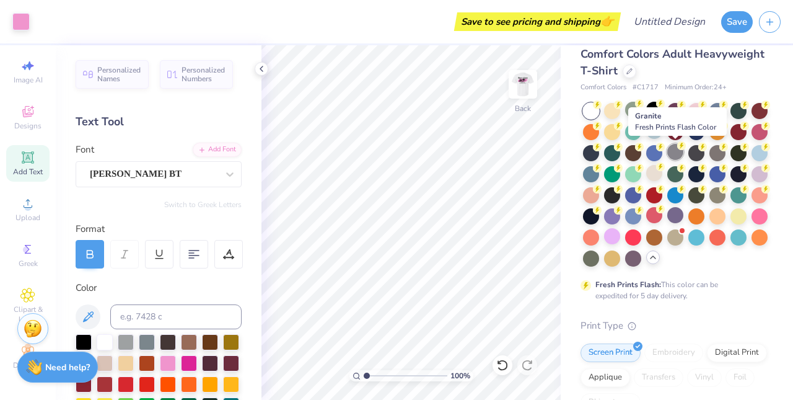
click at [675, 149] on div at bounding box center [675, 152] width 16 height 16
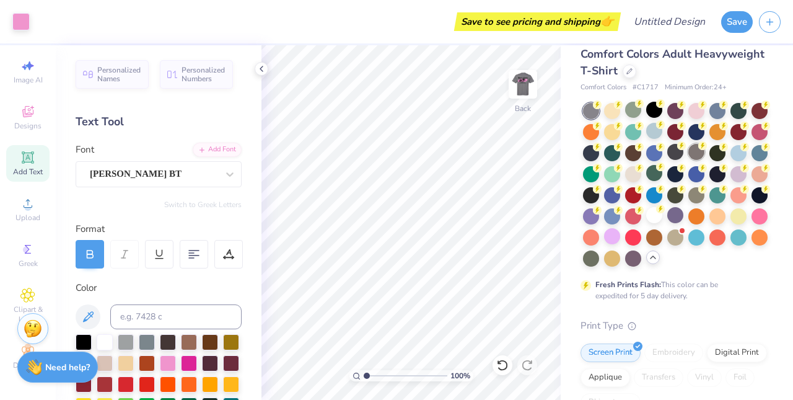
click at [697, 157] on div at bounding box center [697, 152] width 16 height 16
click at [649, 213] on div at bounding box center [654, 215] width 16 height 16
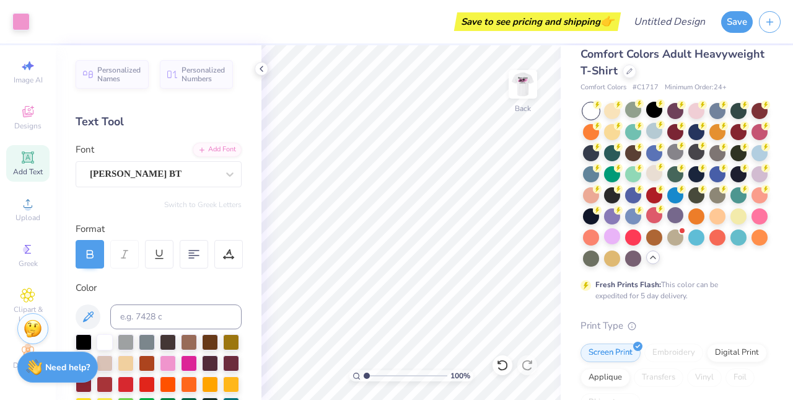
click at [588, 104] on div at bounding box center [591, 111] width 16 height 16
click at [524, 91] on img at bounding box center [523, 84] width 50 height 50
click at [523, 81] on img at bounding box center [523, 84] width 50 height 50
click at [523, 81] on img at bounding box center [523, 84] width 25 height 25
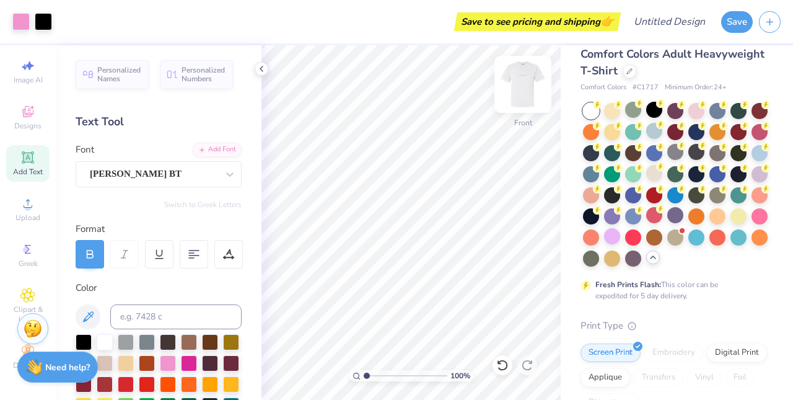
click at [515, 85] on img at bounding box center [523, 84] width 50 height 50
click at [510, 89] on img at bounding box center [523, 84] width 50 height 50
click at [517, 87] on img at bounding box center [523, 84] width 50 height 50
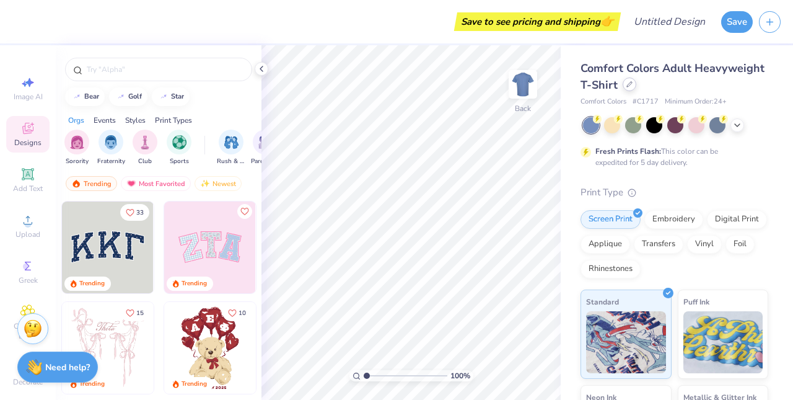
click at [627, 86] on icon at bounding box center [630, 84] width 6 height 6
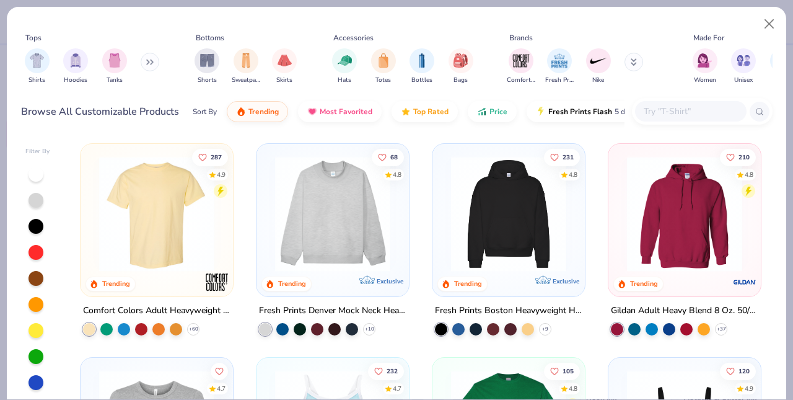
click at [327, 210] on img at bounding box center [333, 213] width 128 height 115
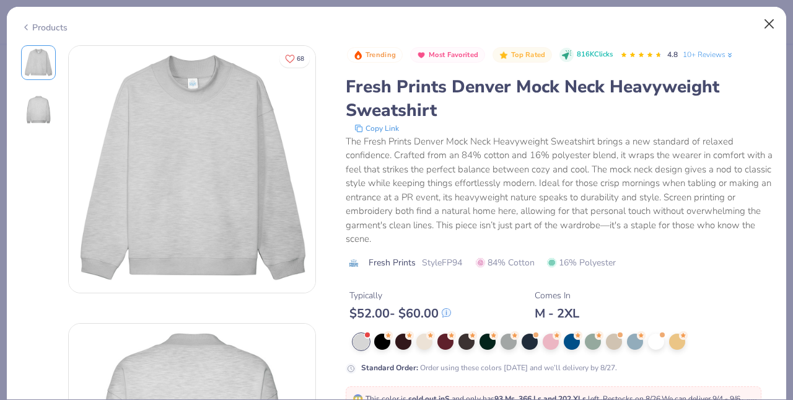
click at [771, 24] on button "Close" at bounding box center [770, 24] width 24 height 24
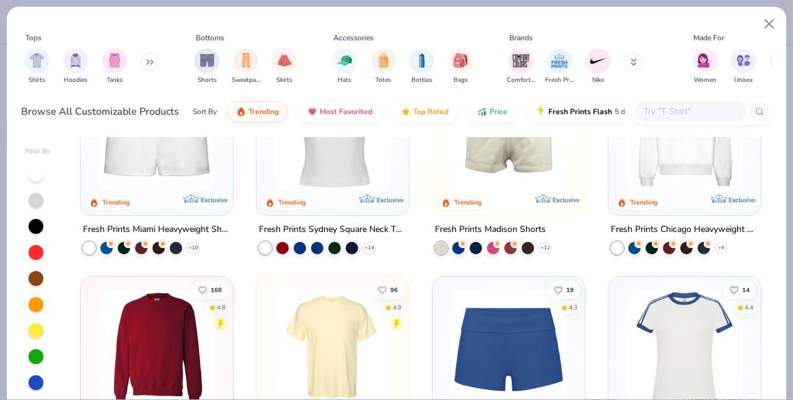
scroll to position [723, 0]
click at [41, 61] on img "filter for Shirts" at bounding box center [37, 59] width 14 height 14
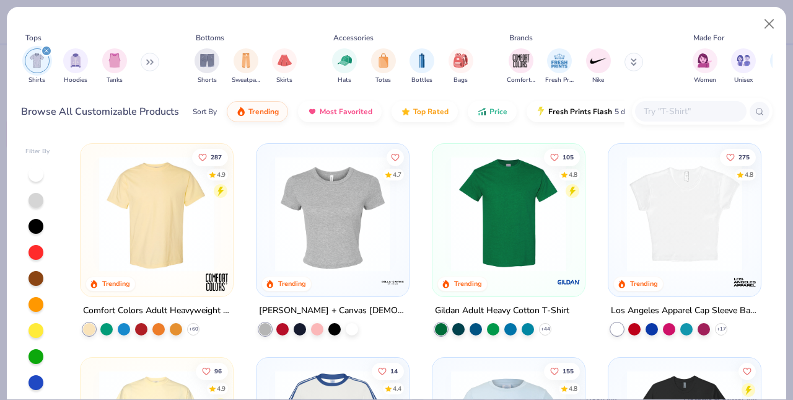
click at [146, 61] on button at bounding box center [150, 62] width 19 height 19
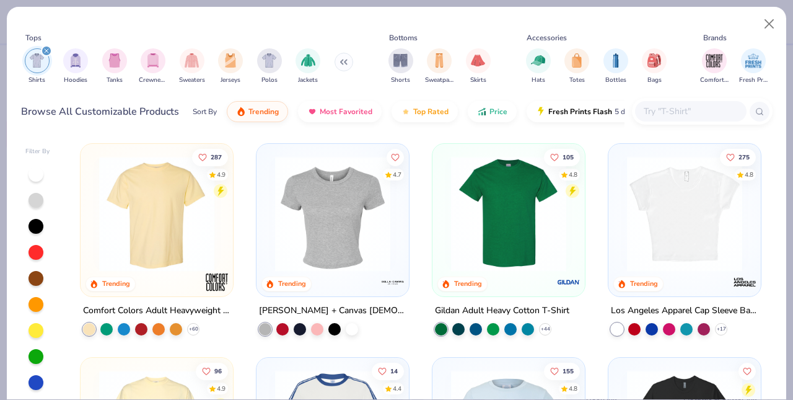
click at [146, 61] on img "filter for Crewnecks" at bounding box center [153, 60] width 14 height 14
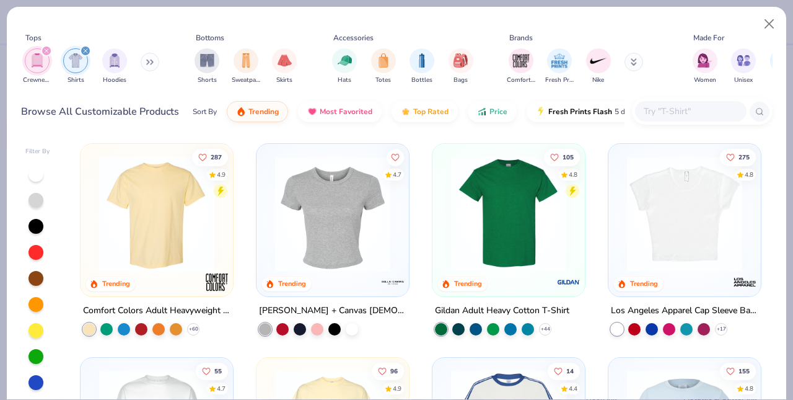
click at [50, 52] on div "filter for Crewnecks" at bounding box center [46, 50] width 11 height 11
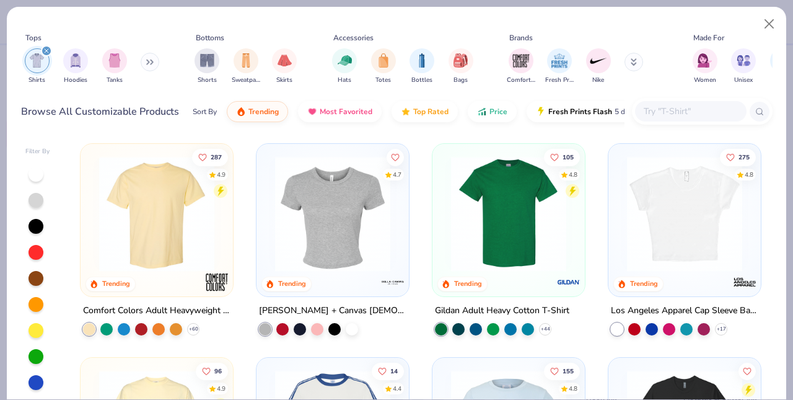
click at [50, 52] on div "filter for Shirts" at bounding box center [46, 50] width 11 height 11
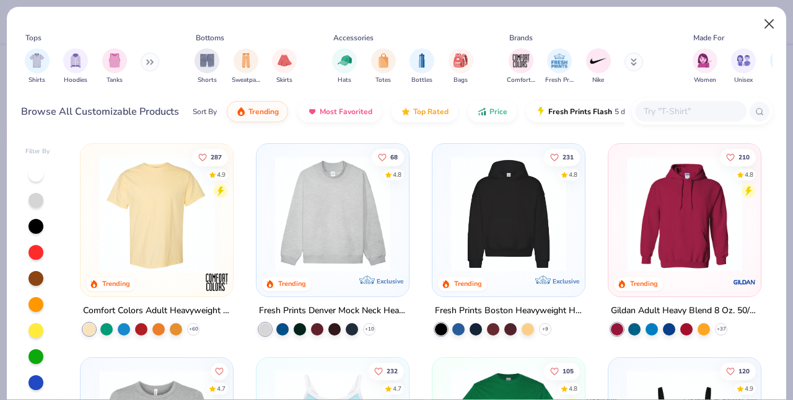
click at [779, 23] on button "Close" at bounding box center [770, 24] width 24 height 24
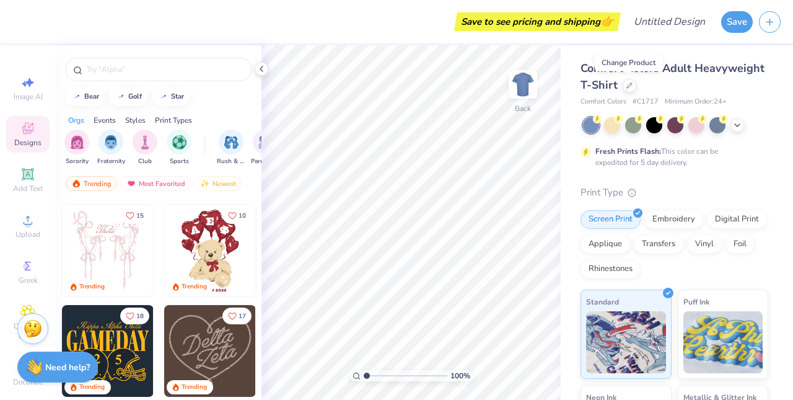
scroll to position [99, 0]
